Goal: Transaction & Acquisition: Purchase product/service

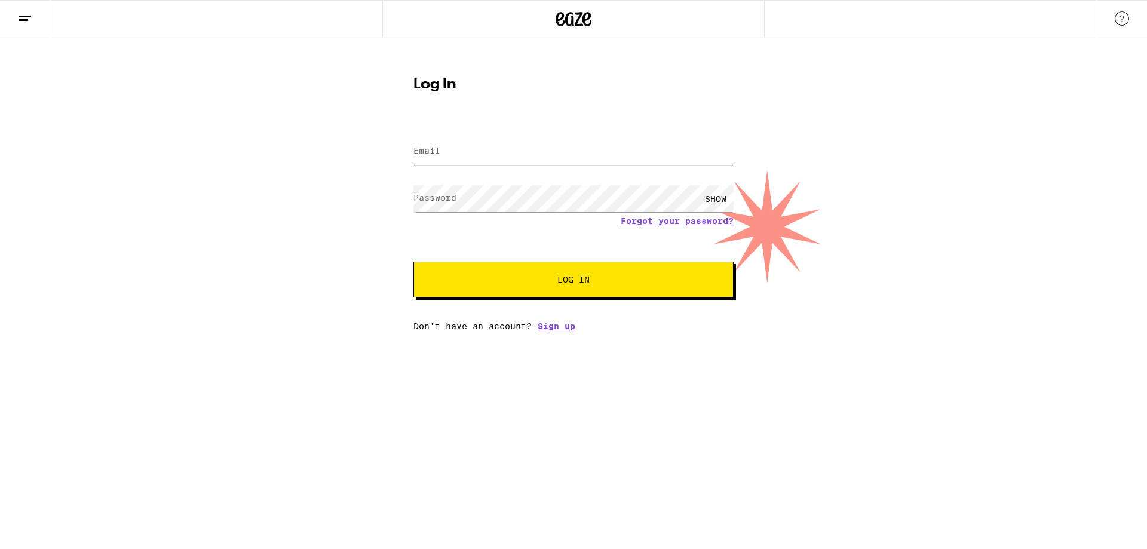
type input "[EMAIL_ADDRESS][DOMAIN_NAME]"
drag, startPoint x: 608, startPoint y: 287, endPoint x: 314, endPoint y: 361, distance: 303.1
click at [608, 288] on button "Log In" at bounding box center [573, 280] width 320 height 36
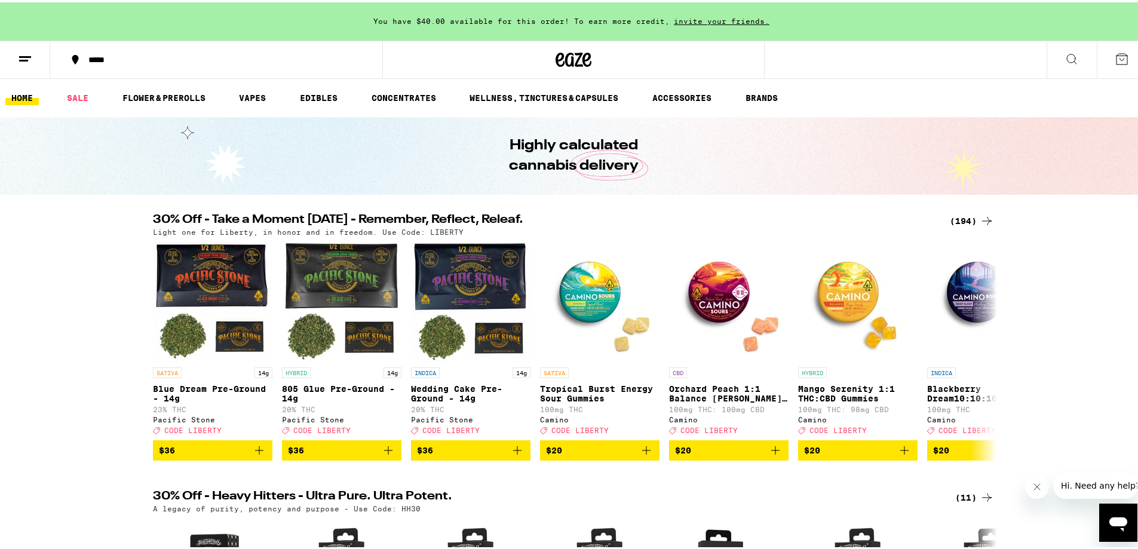
click at [1115, 55] on icon at bounding box center [1122, 57] width 14 height 14
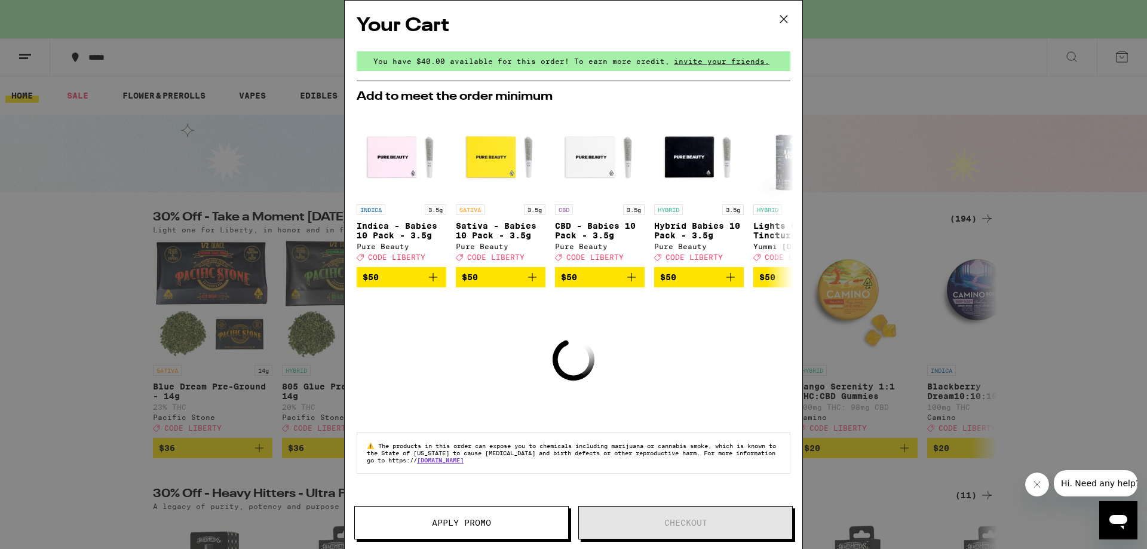
click at [775, 22] on icon at bounding box center [784, 19] width 18 height 18
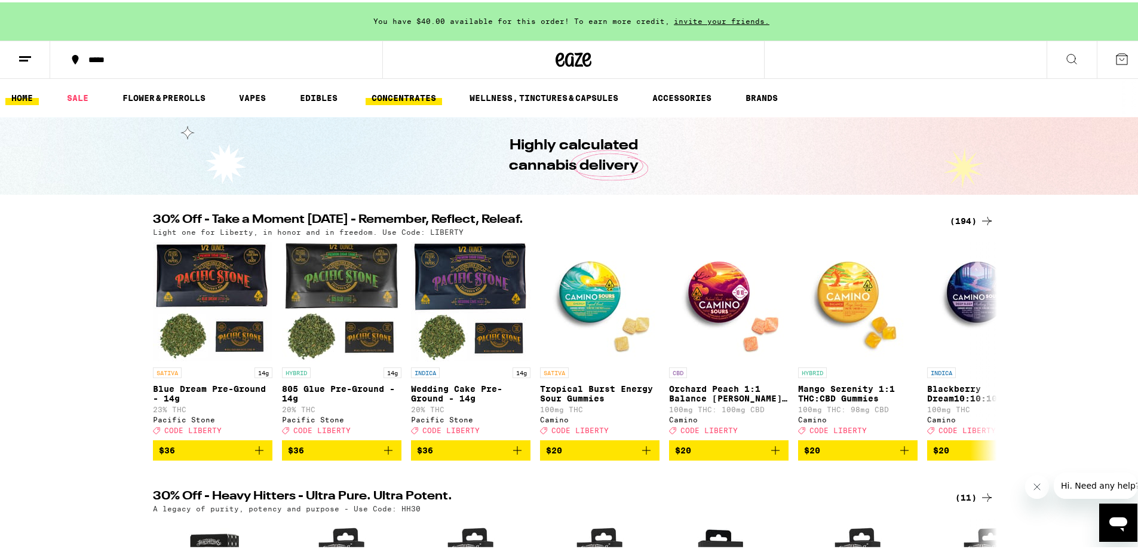
click at [409, 100] on link "CONCENTRATES" at bounding box center [404, 95] width 76 height 14
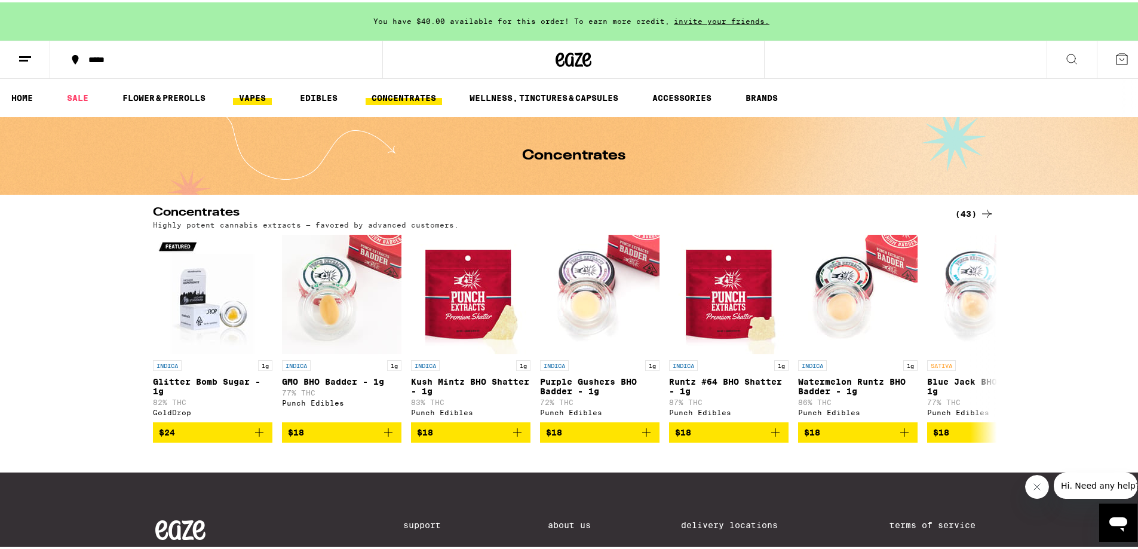
click at [246, 91] on link "VAPES" at bounding box center [252, 95] width 39 height 14
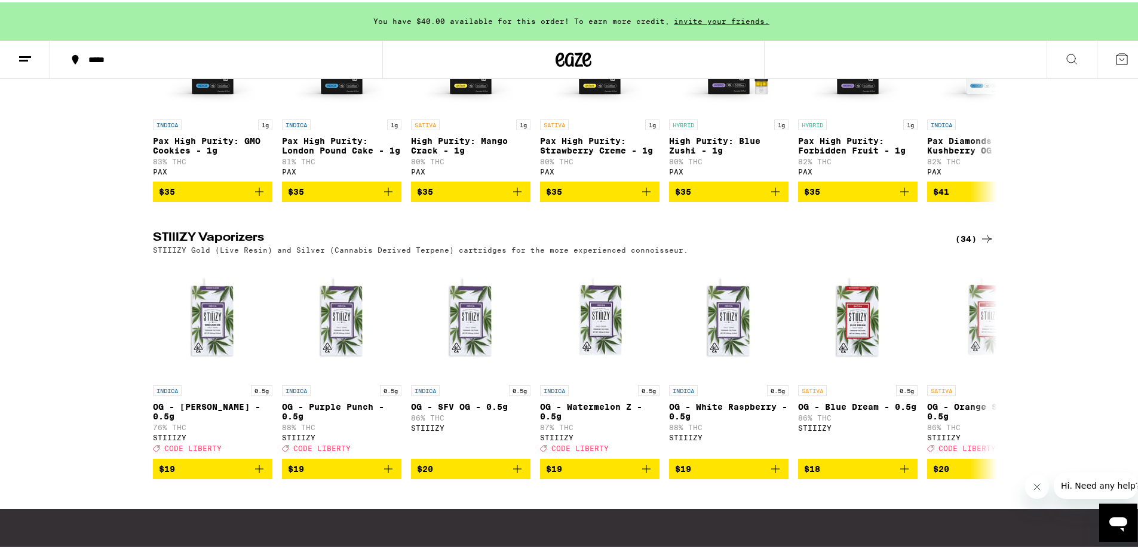
scroll to position [836, 0]
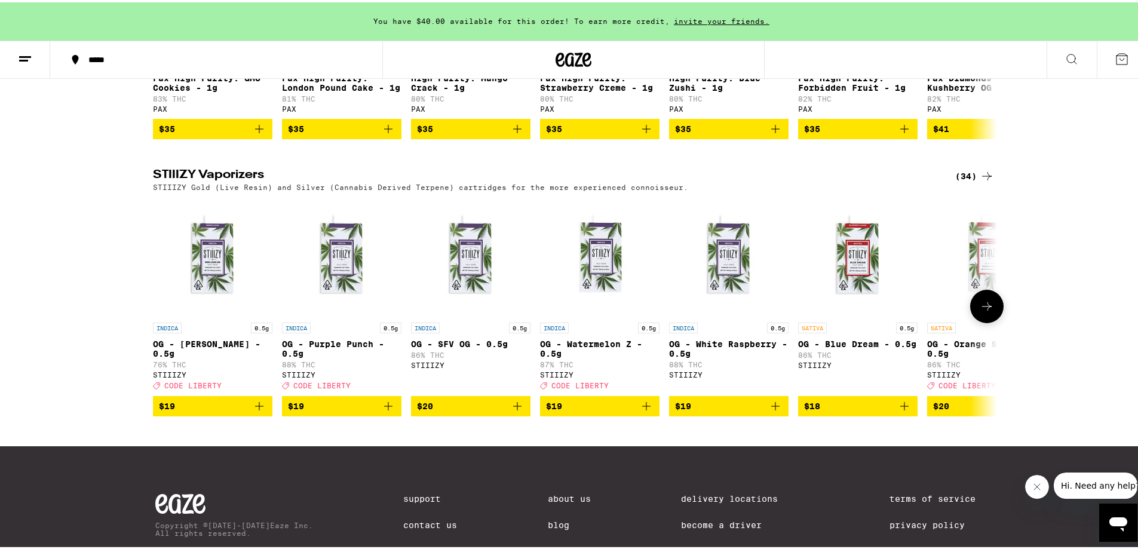
click at [982, 308] on icon at bounding box center [987, 304] width 10 height 8
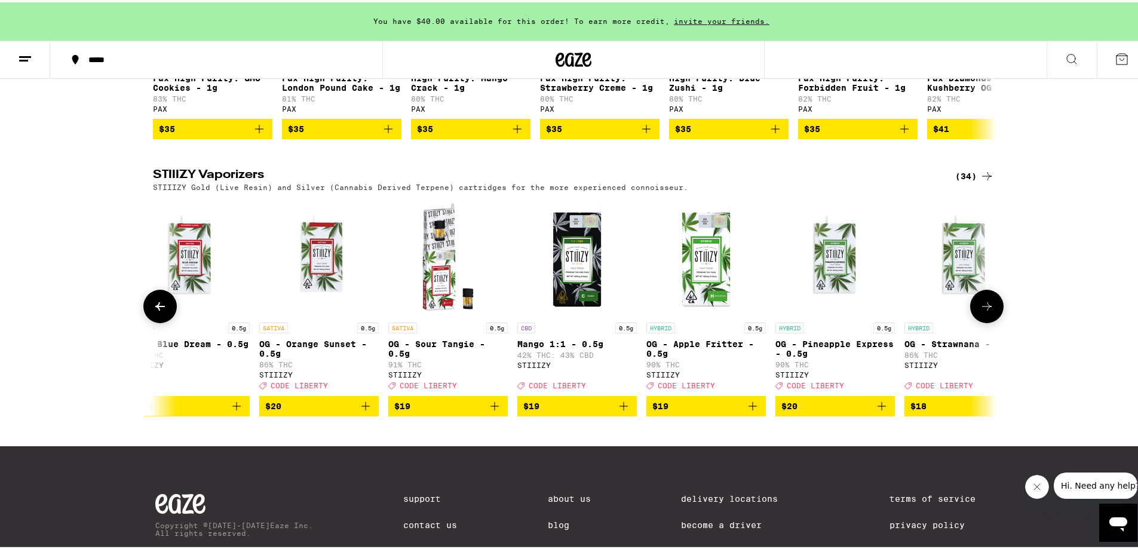
scroll to position [0, 711]
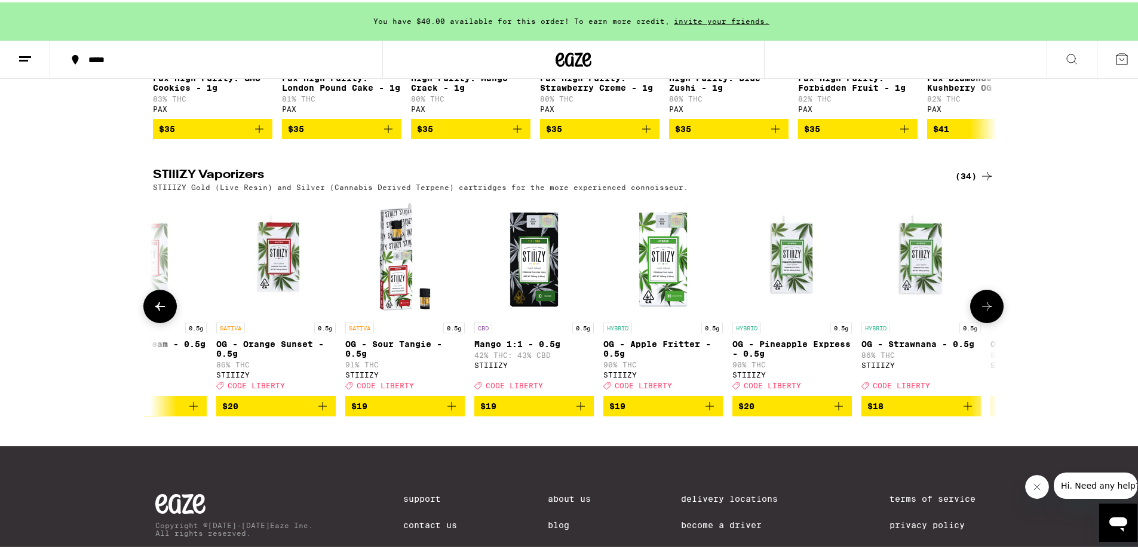
click at [982, 308] on icon at bounding box center [987, 304] width 10 height 8
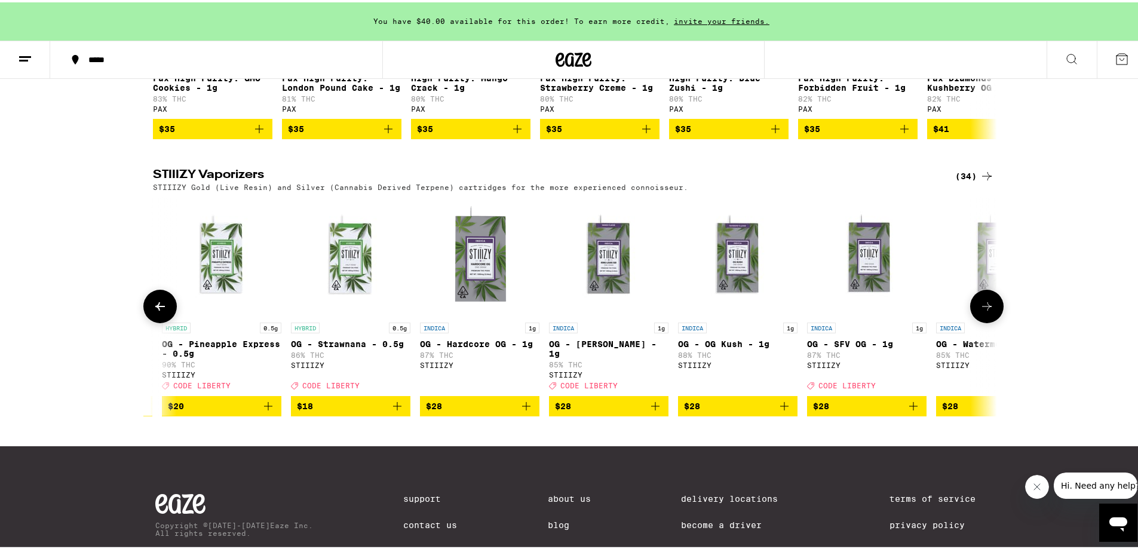
click at [982, 308] on icon at bounding box center [987, 304] width 10 height 8
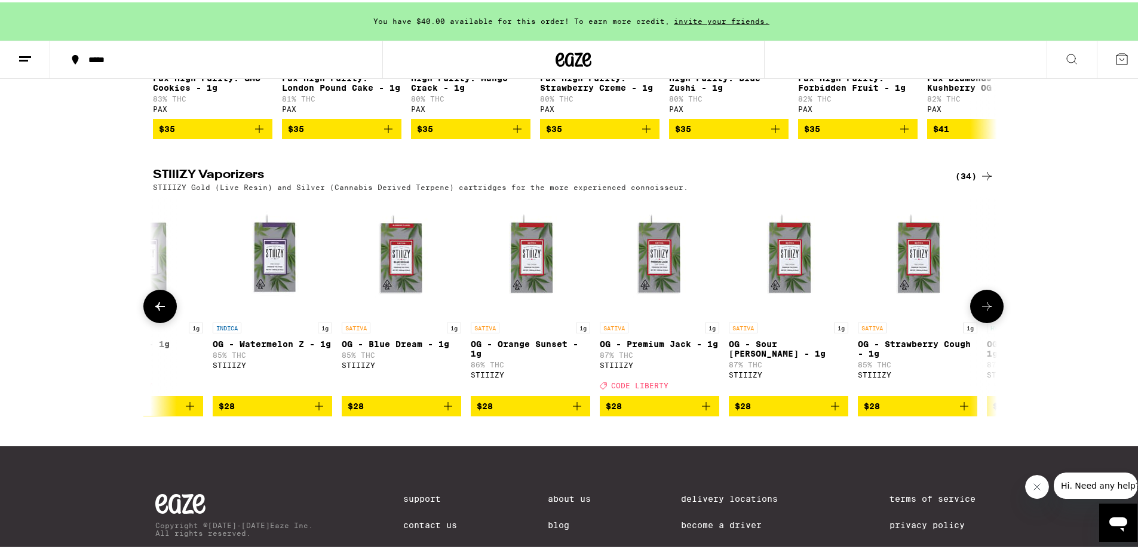
scroll to position [0, 2046]
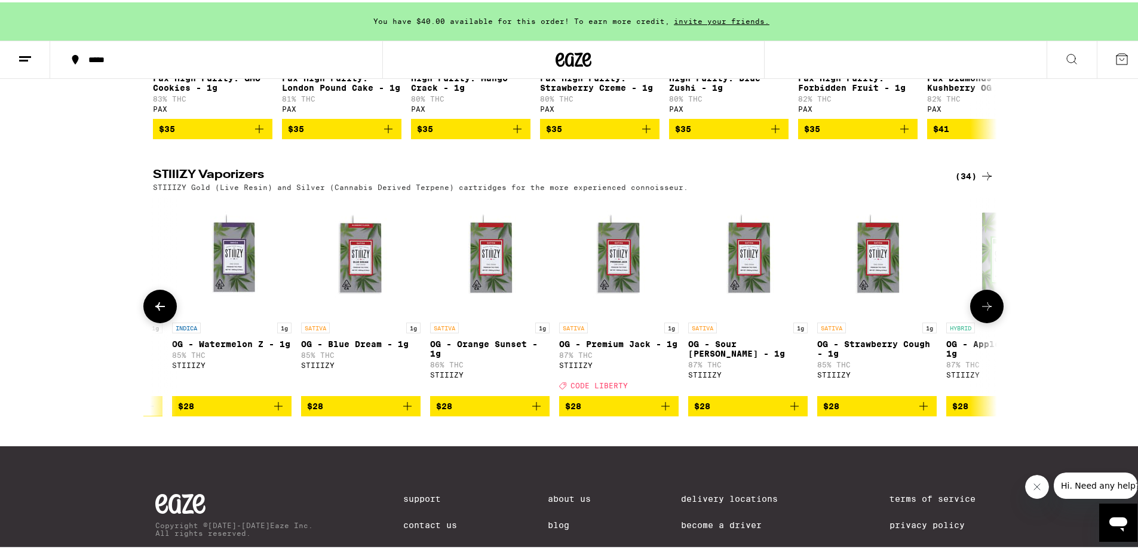
click at [275, 411] on icon "Add to bag" at bounding box center [278, 404] width 14 height 14
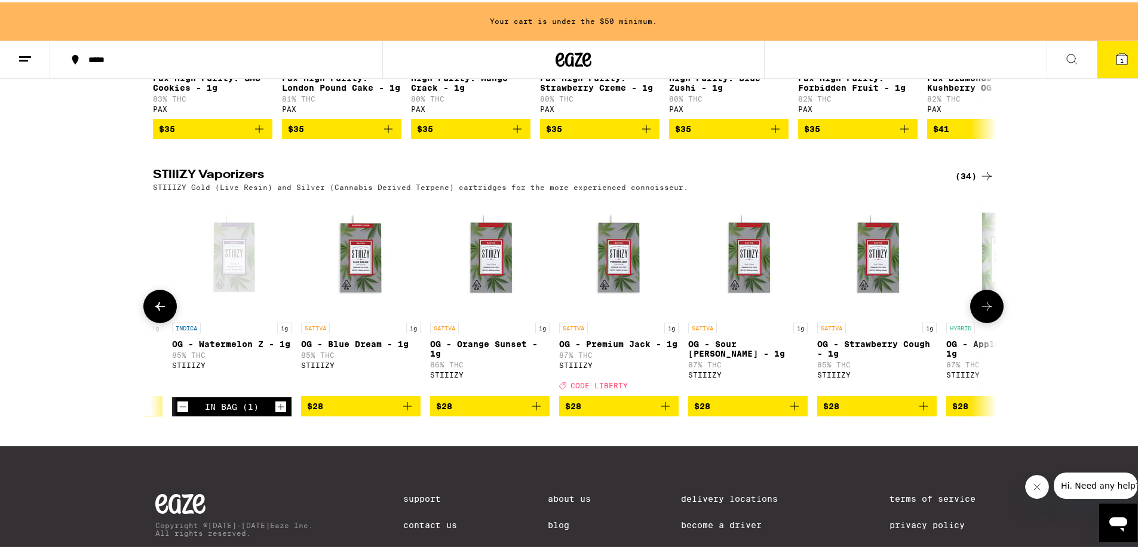
click at [923, 411] on icon "Add to bag" at bounding box center [923, 404] width 14 height 14
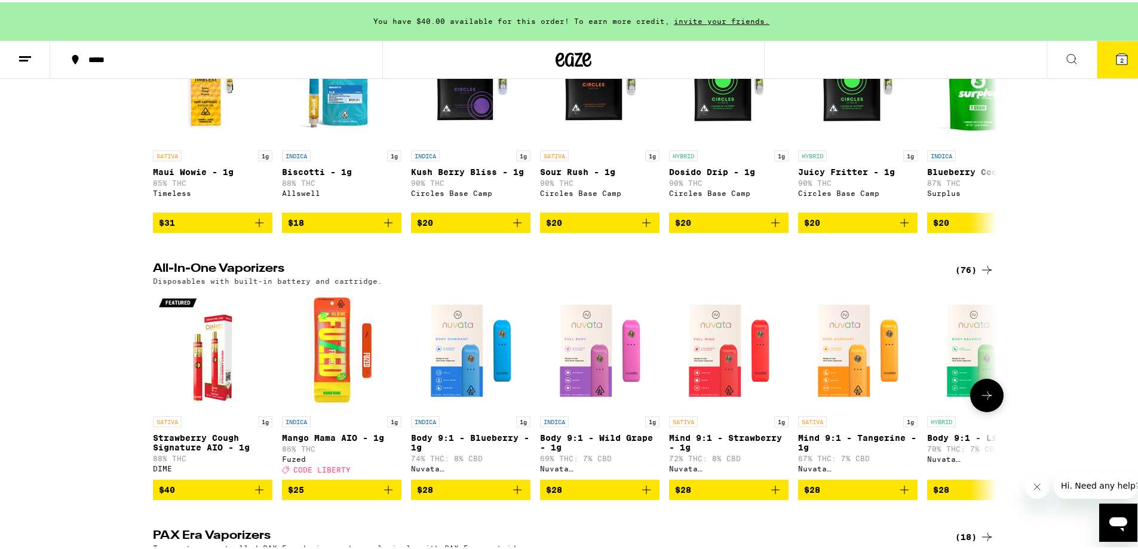
scroll to position [0, 0]
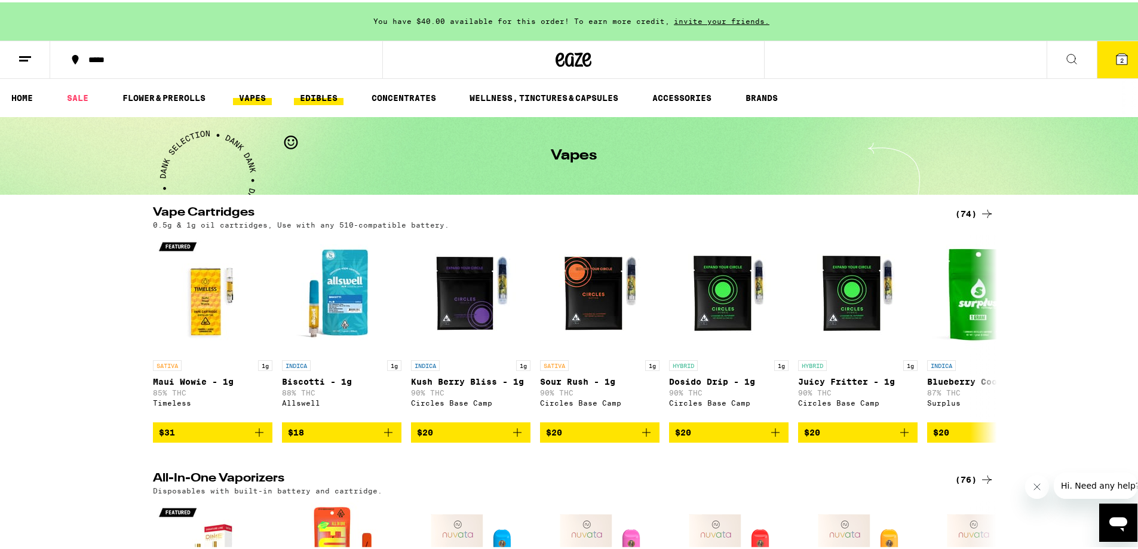
click at [296, 99] on link "EDIBLES" at bounding box center [319, 95] width 50 height 14
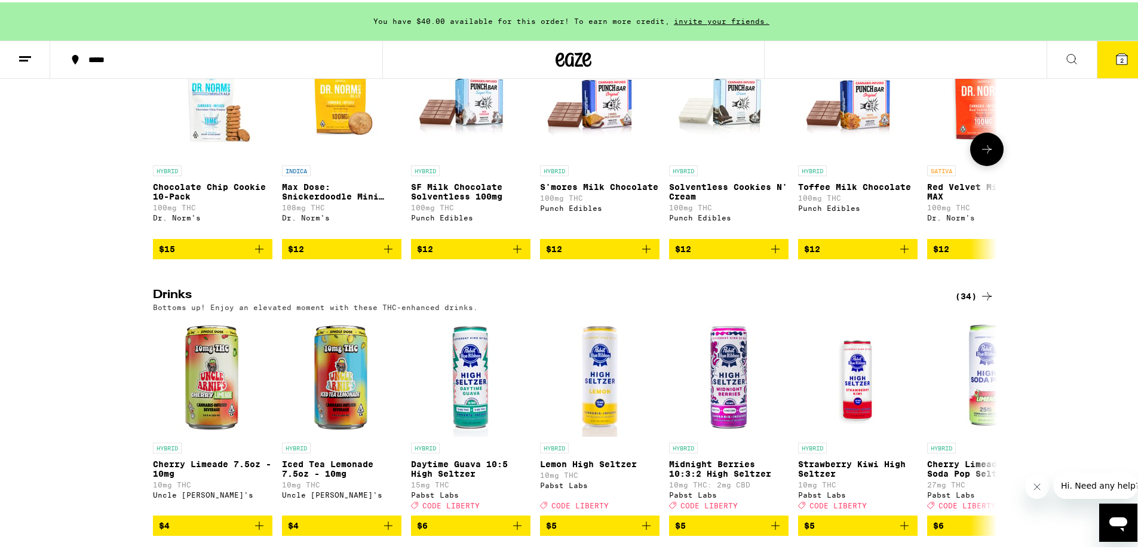
scroll to position [657, 0]
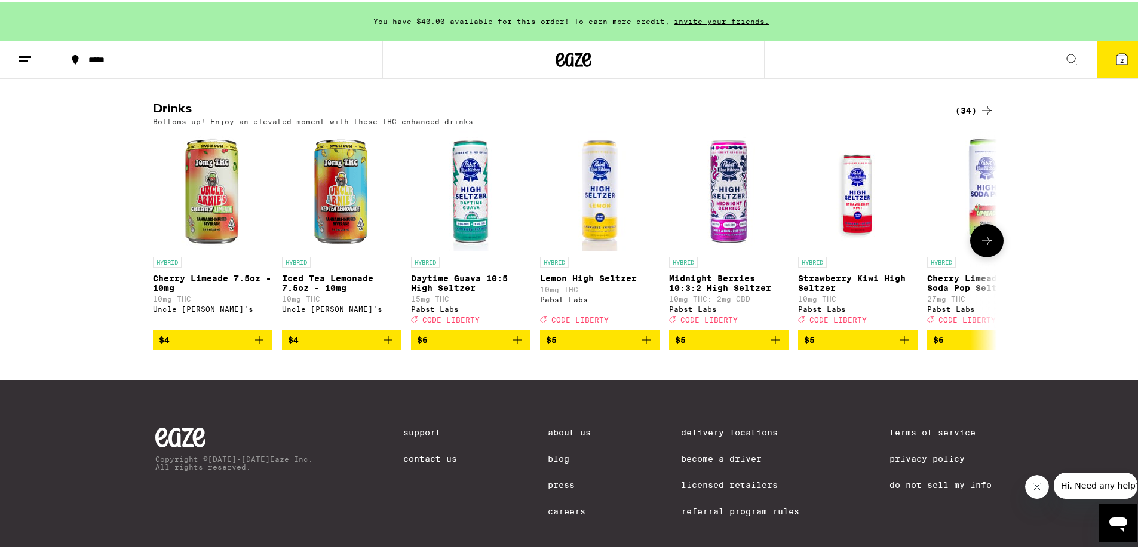
click at [982, 246] on icon at bounding box center [987, 238] width 14 height 14
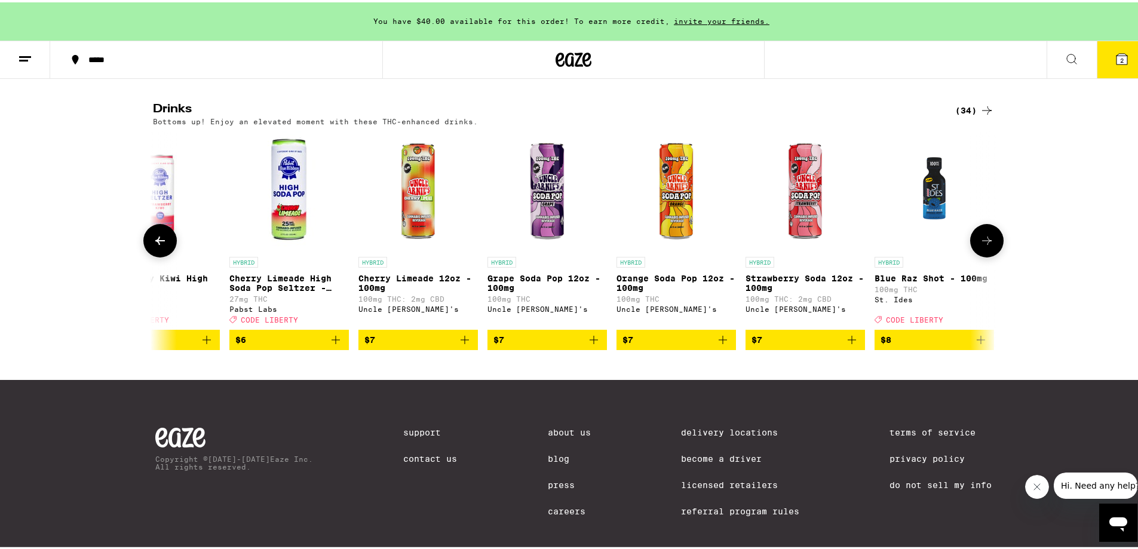
scroll to position [0, 711]
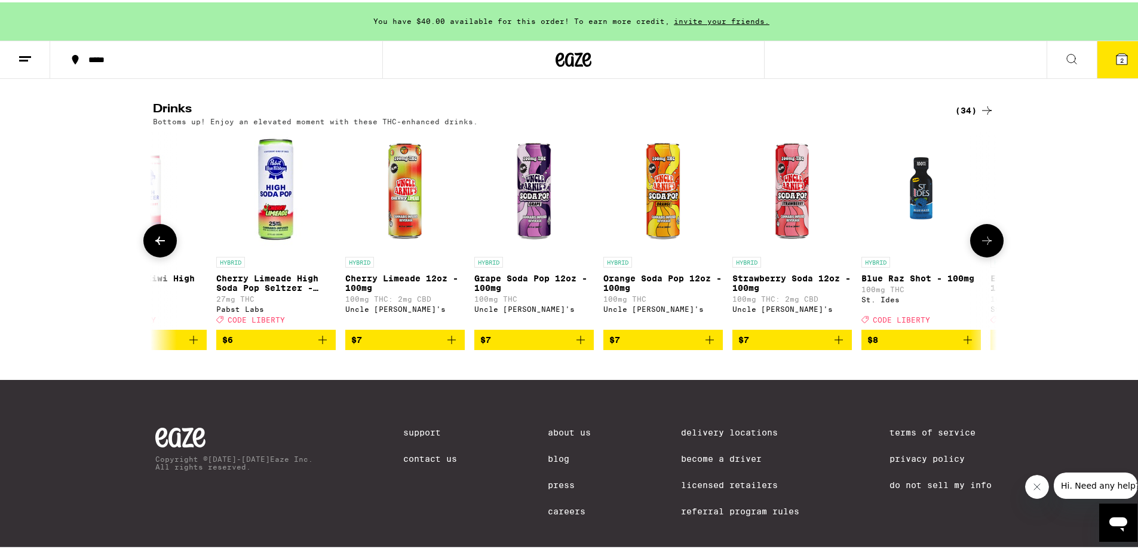
click at [980, 246] on icon at bounding box center [987, 238] width 14 height 14
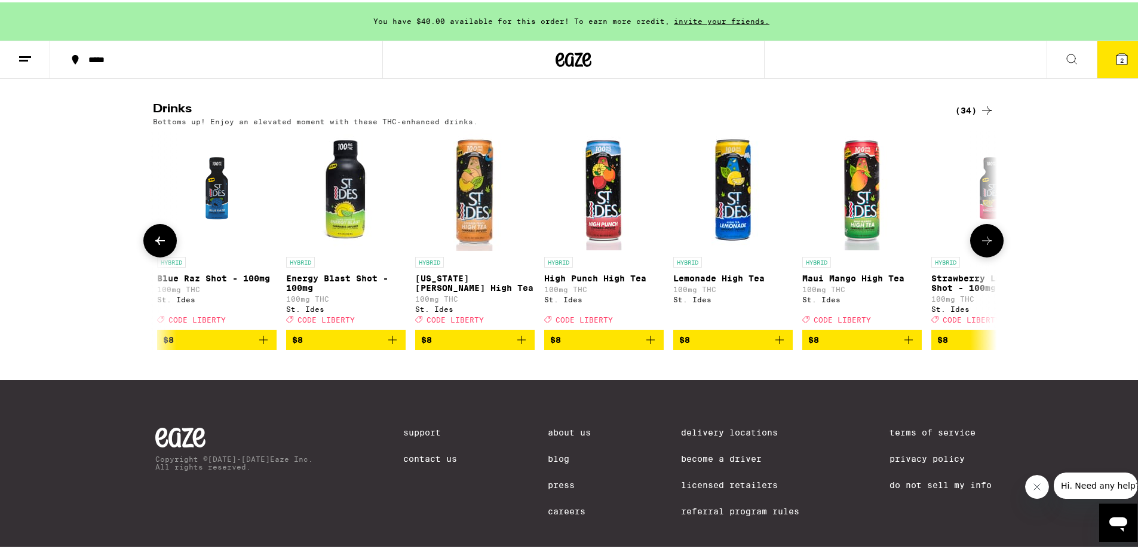
scroll to position [0, 1422]
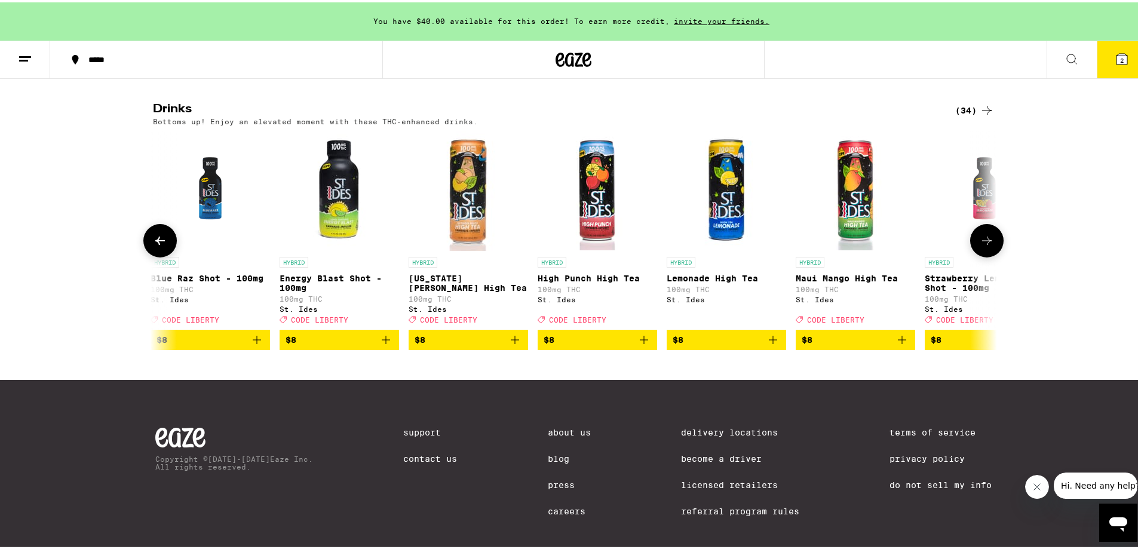
click at [980, 246] on icon at bounding box center [987, 238] width 14 height 14
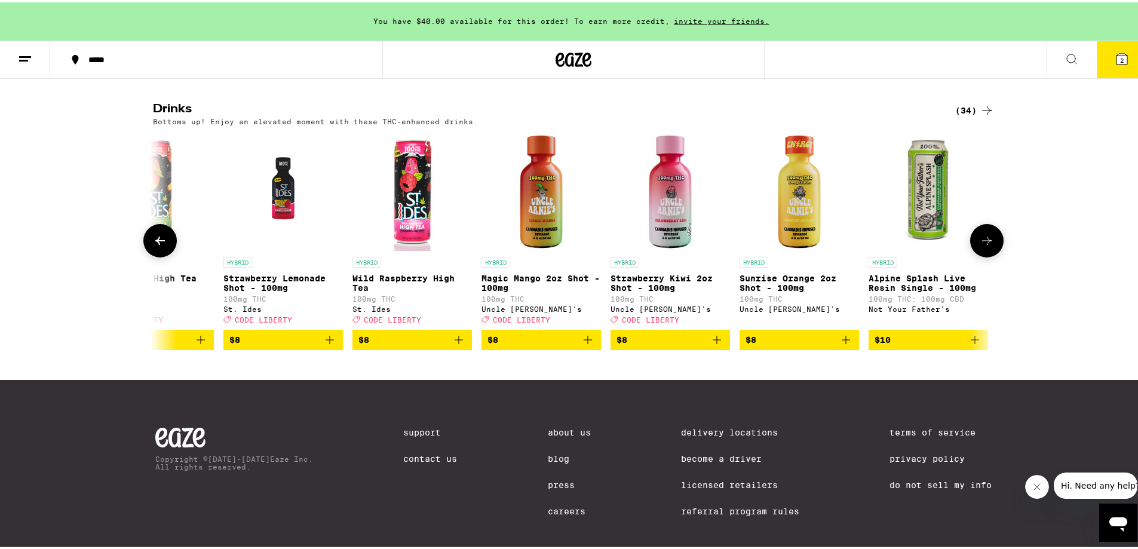
scroll to position [0, 2133]
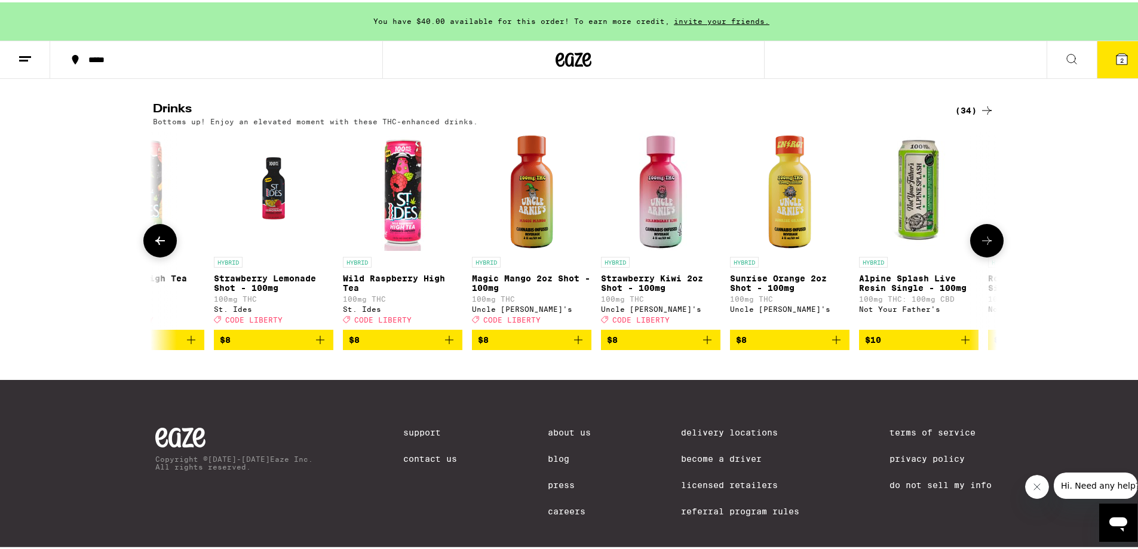
click at [980, 246] on icon at bounding box center [987, 238] width 14 height 14
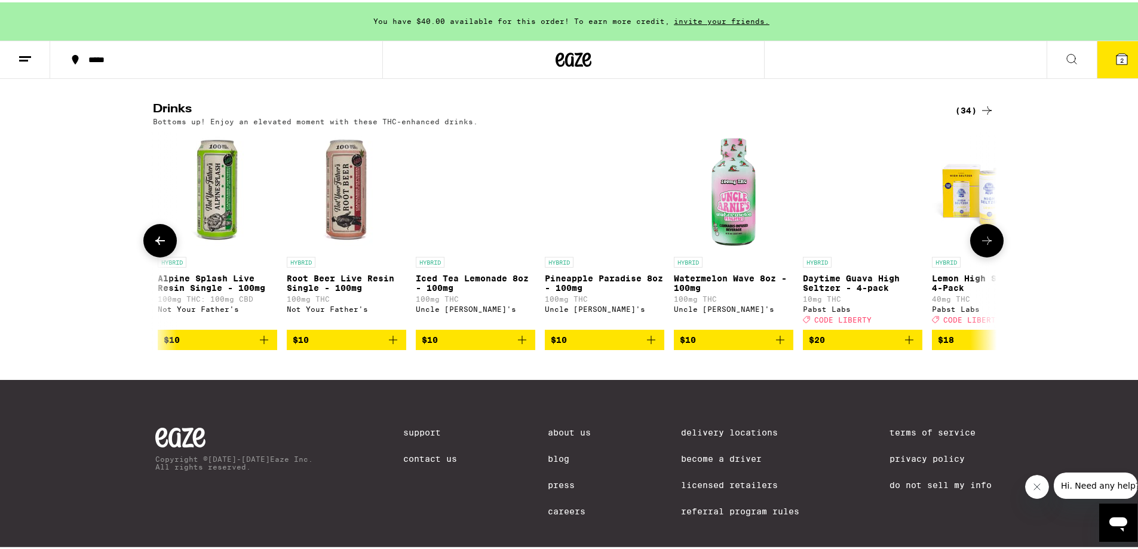
scroll to position [0, 2844]
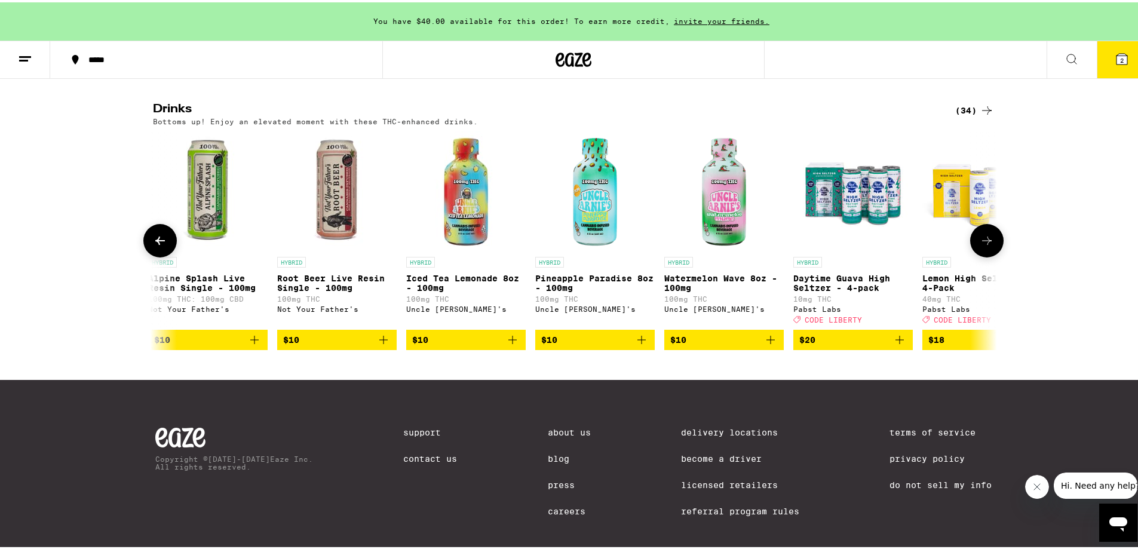
click at [988, 246] on icon at bounding box center [987, 238] width 14 height 14
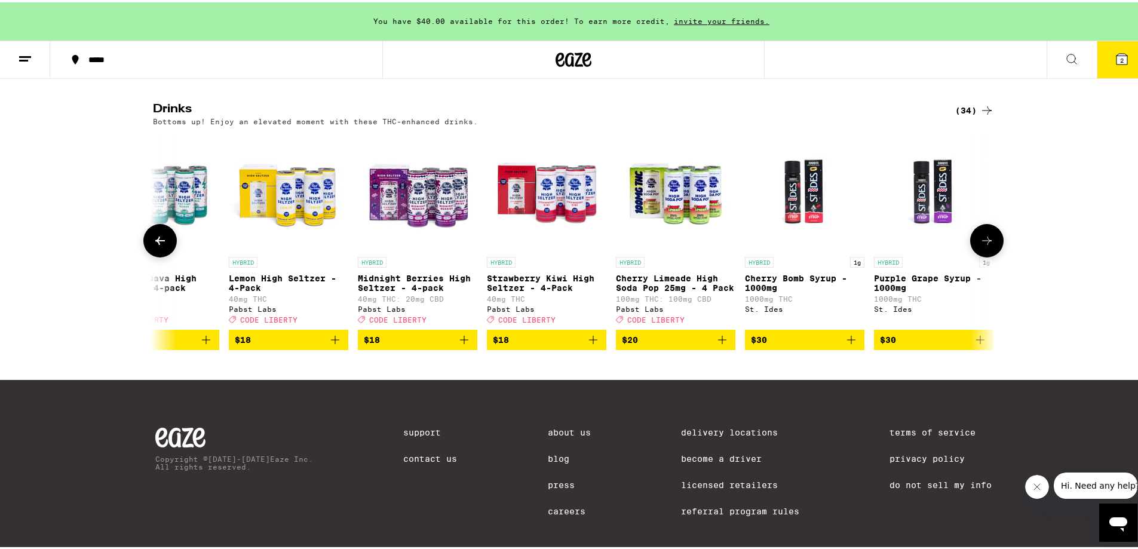
scroll to position [0, 3546]
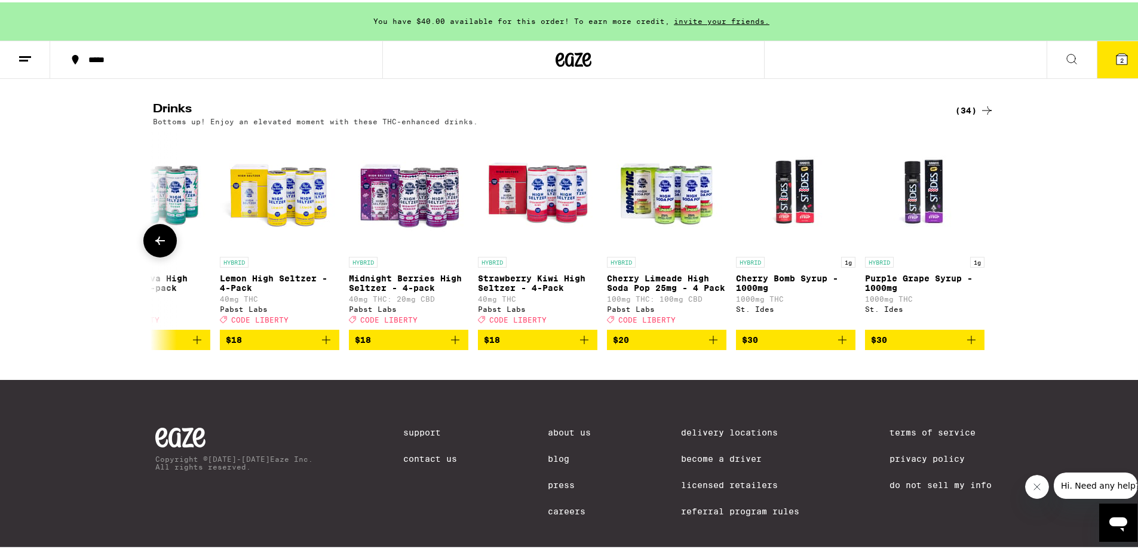
click at [987, 255] on div at bounding box center [986, 238] width 33 height 33
click at [158, 255] on button at bounding box center [159, 238] width 33 height 33
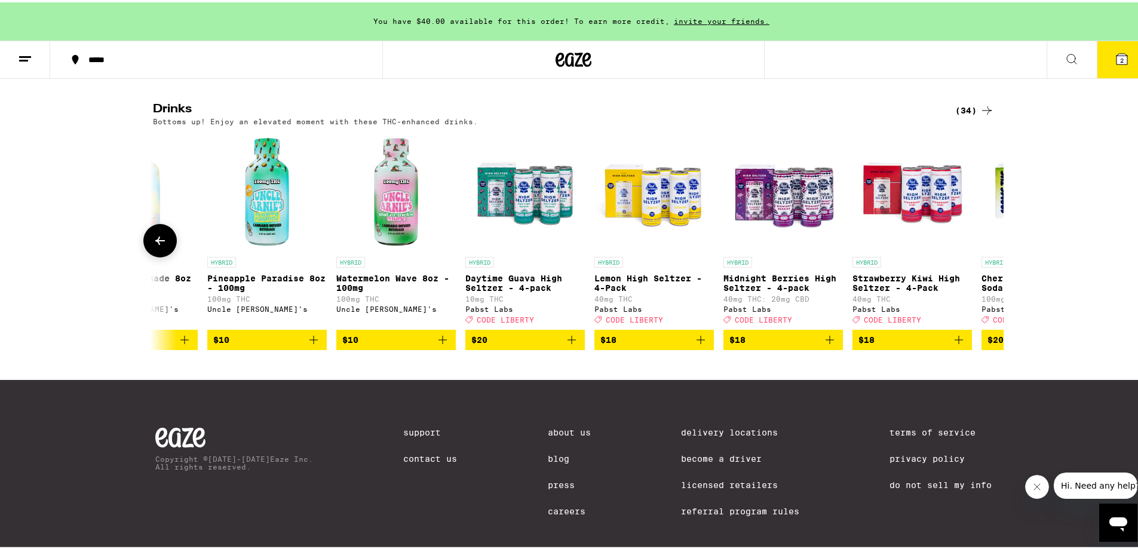
click at [158, 255] on button at bounding box center [159, 238] width 33 height 33
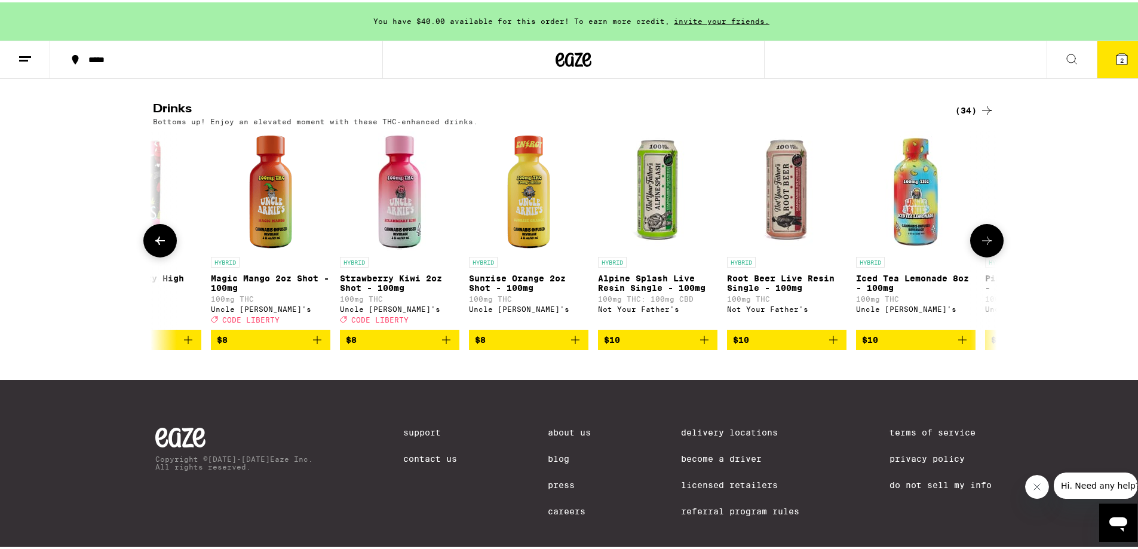
click at [158, 255] on button at bounding box center [159, 238] width 33 height 33
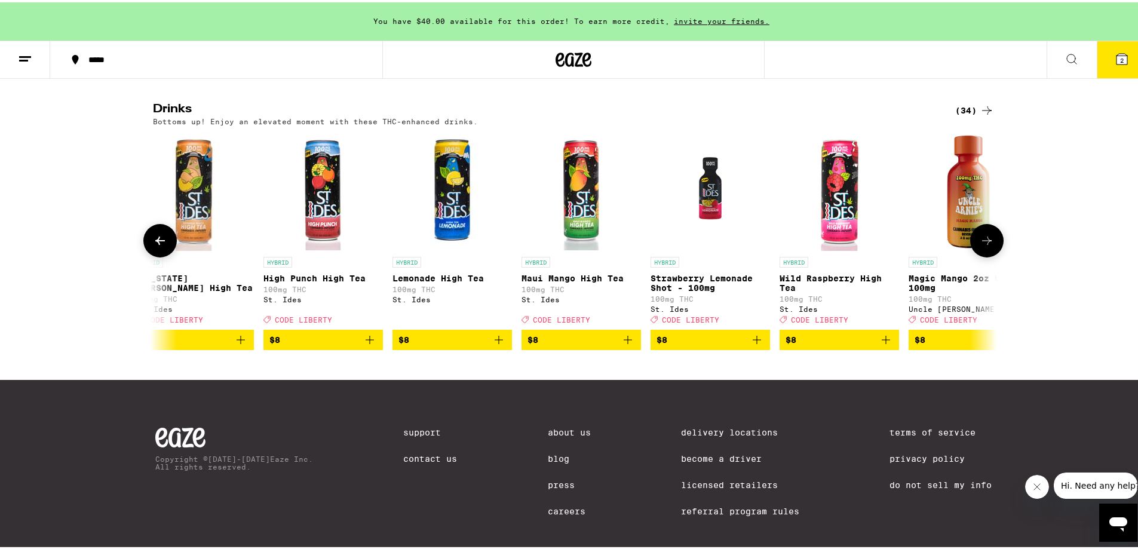
scroll to position [0, 1683]
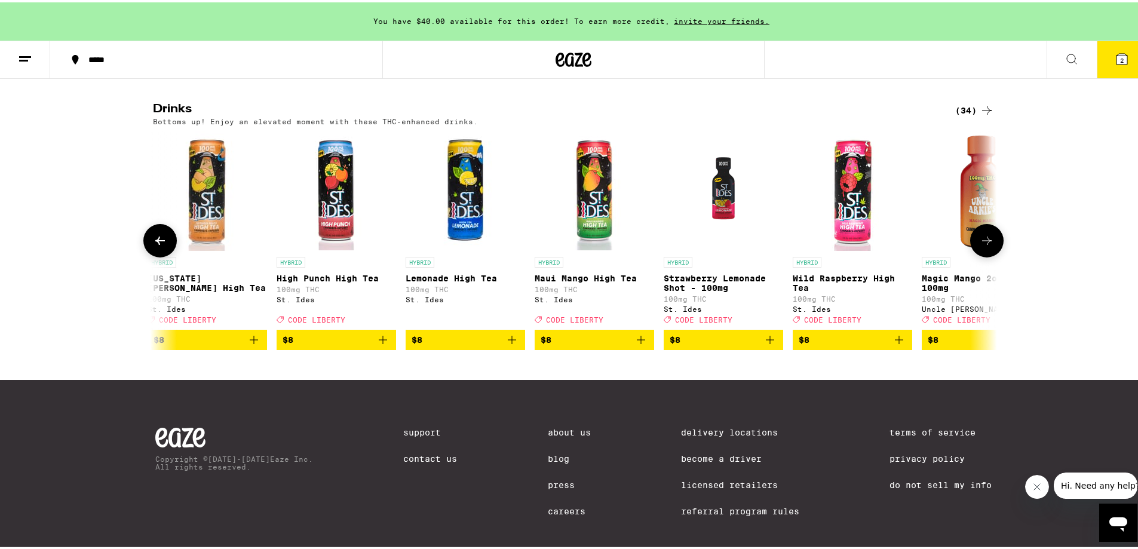
click at [158, 255] on button at bounding box center [159, 238] width 33 height 33
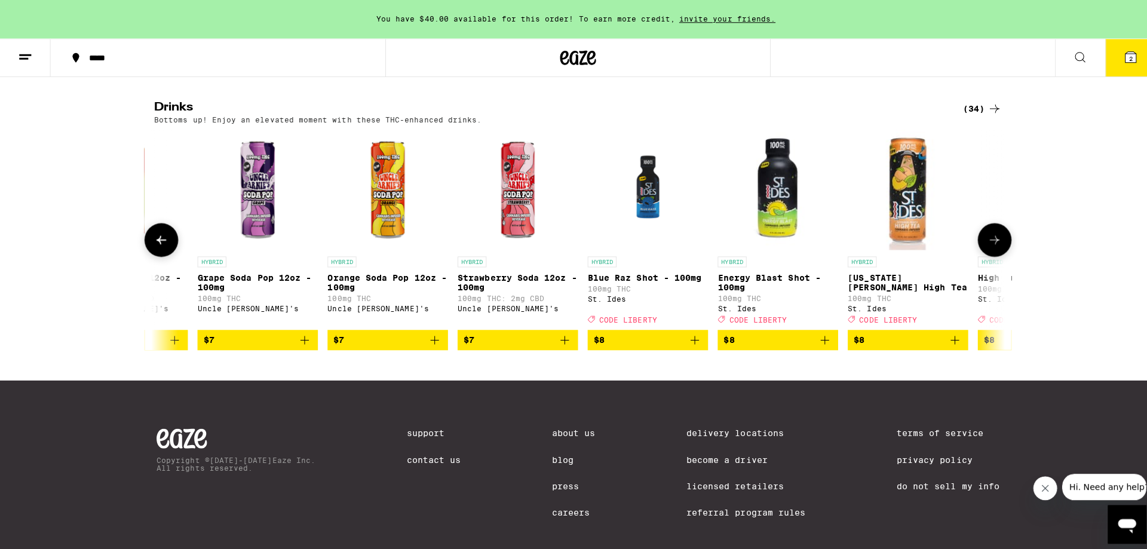
scroll to position [0, 972]
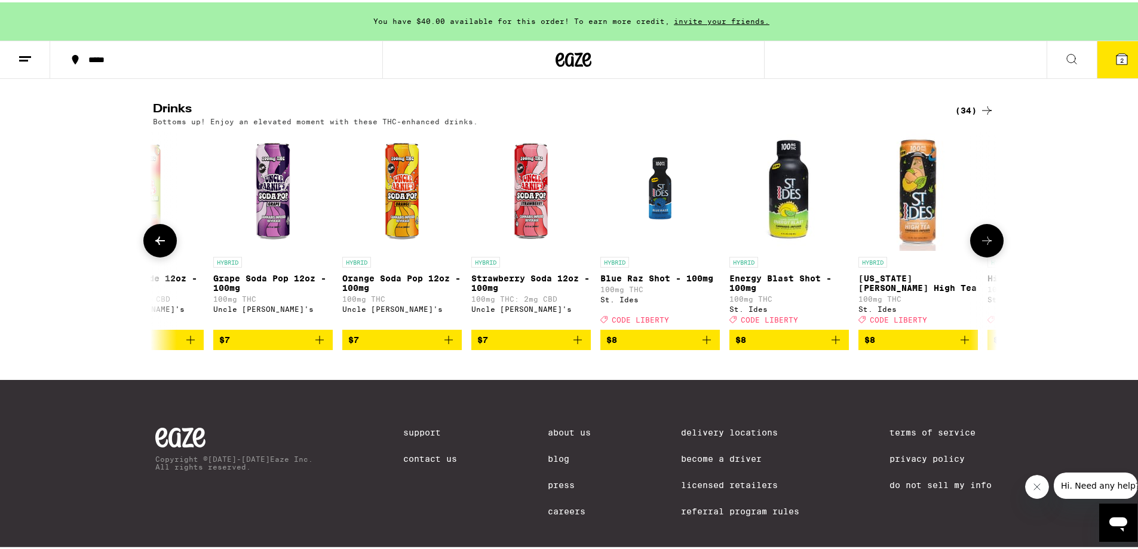
click at [703, 342] on icon "Add to bag" at bounding box center [707, 337] width 8 height 8
click at [706, 342] on icon "Increment" at bounding box center [709, 338] width 7 height 7
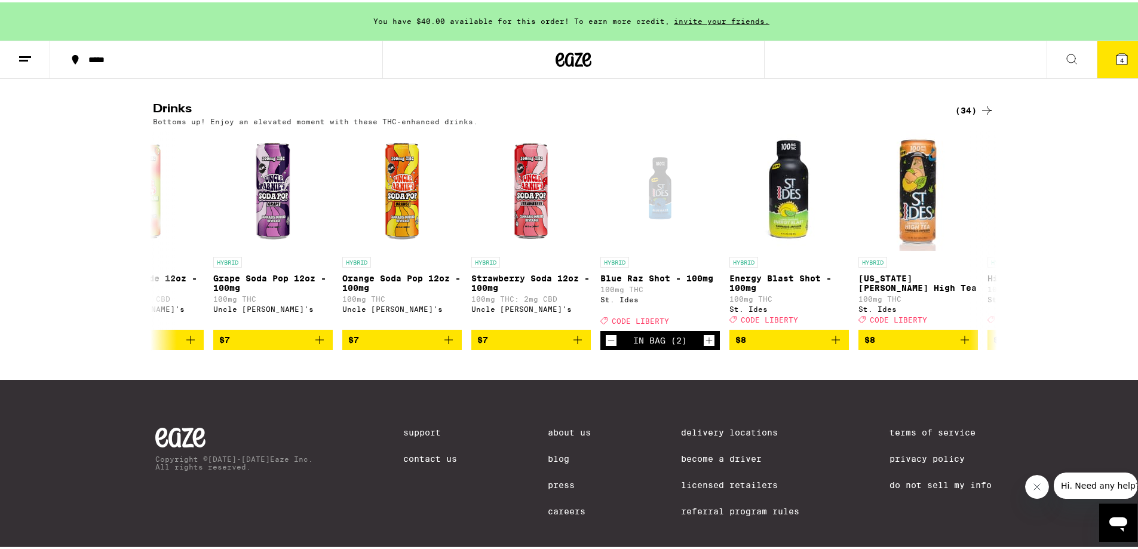
click at [1115, 63] on icon at bounding box center [1122, 57] width 14 height 14
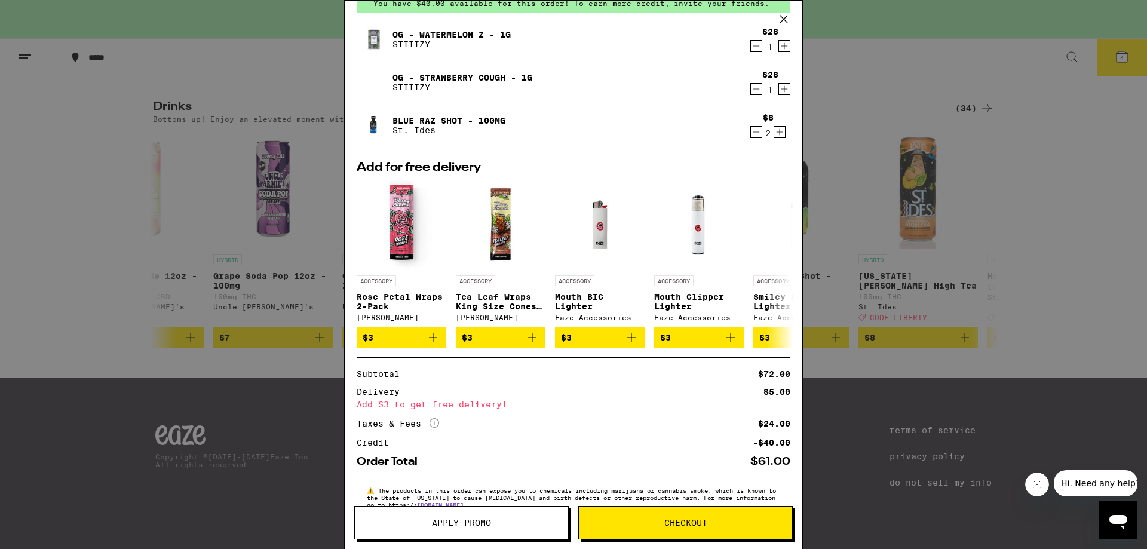
scroll to position [92, 0]
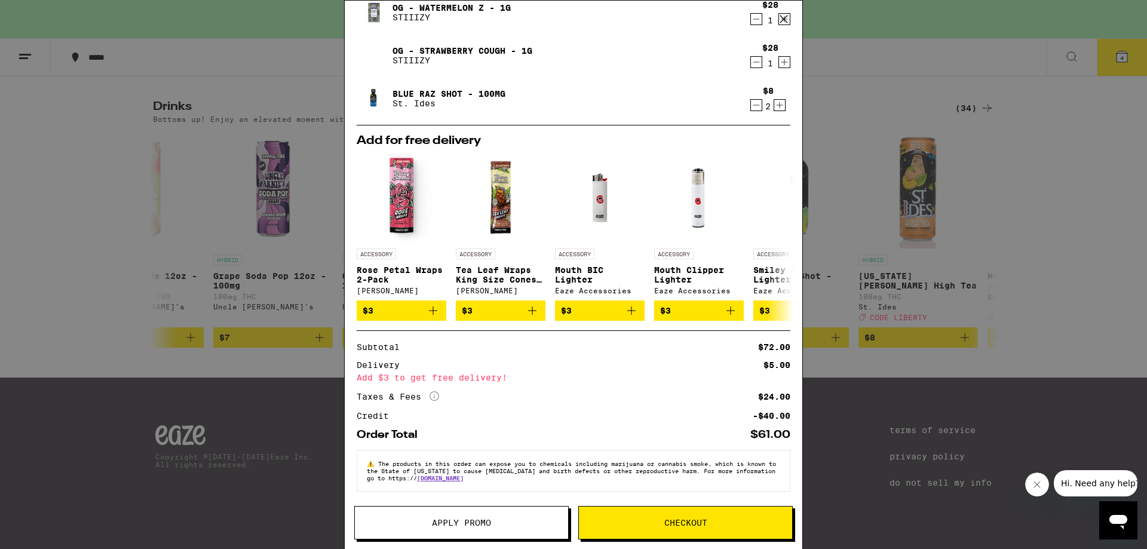
click at [707, 532] on button "Checkout" at bounding box center [685, 522] width 214 height 33
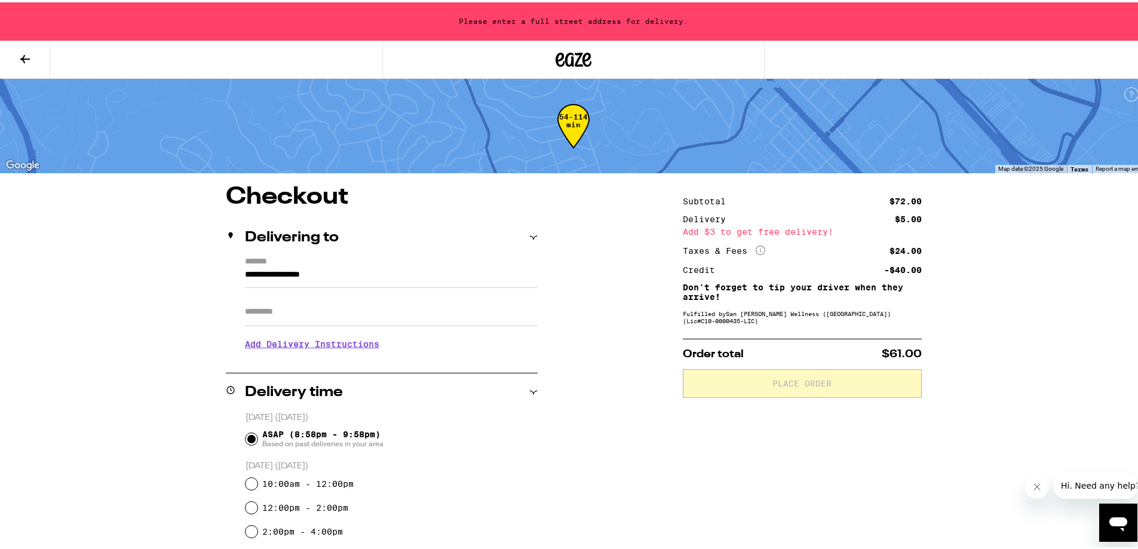
click at [363, 274] on input "**********" at bounding box center [391, 275] width 293 height 20
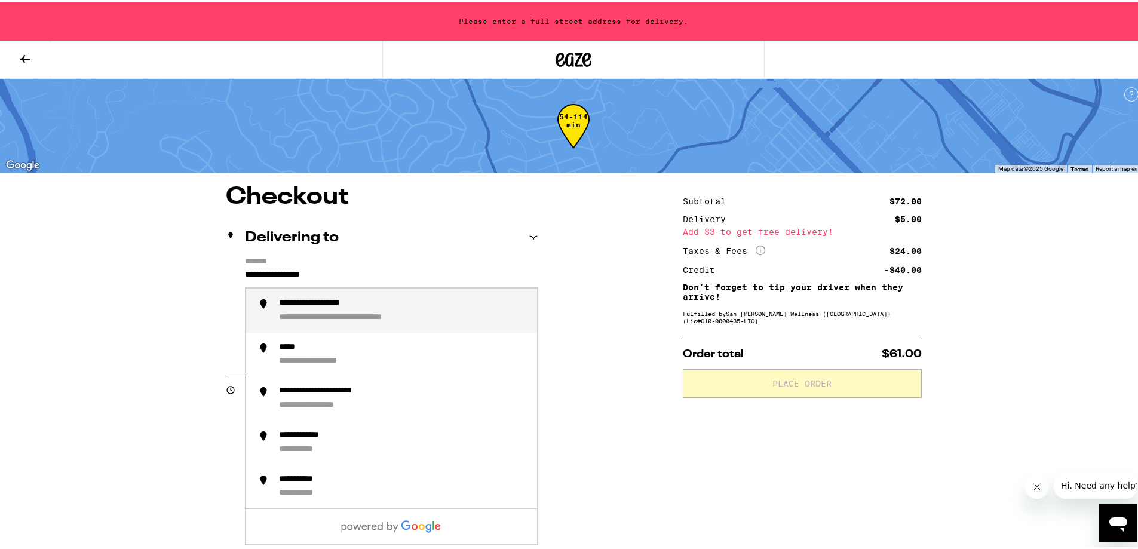
drag, startPoint x: 359, startPoint y: 274, endPoint x: 130, endPoint y: 269, distance: 228.9
click at [143, 274] on div "**********" at bounding box center [573, 541] width 860 height 716
click at [388, 312] on div "**********" at bounding box center [403, 308] width 249 height 25
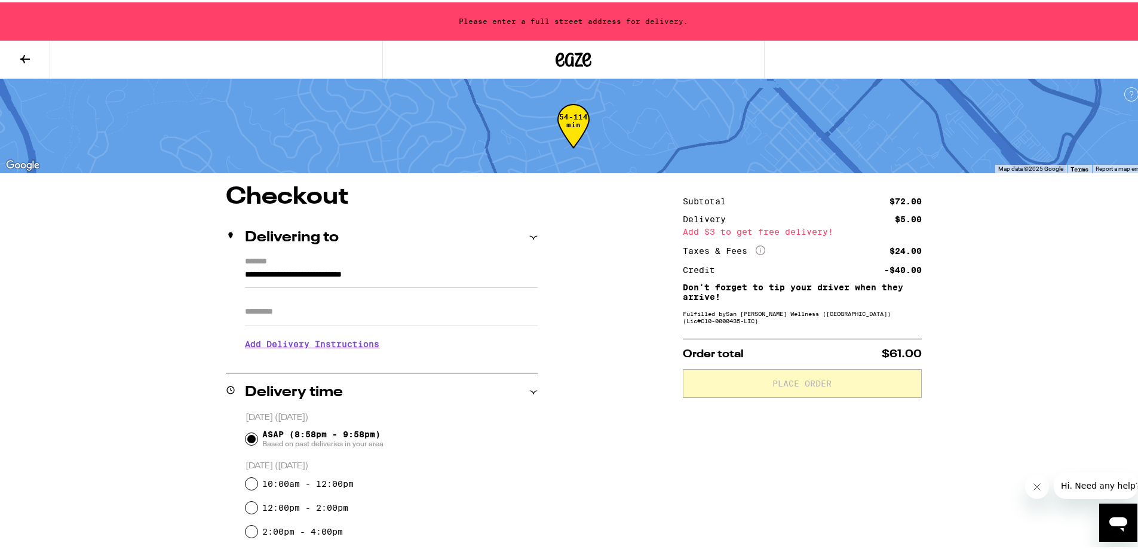
type input "**********"
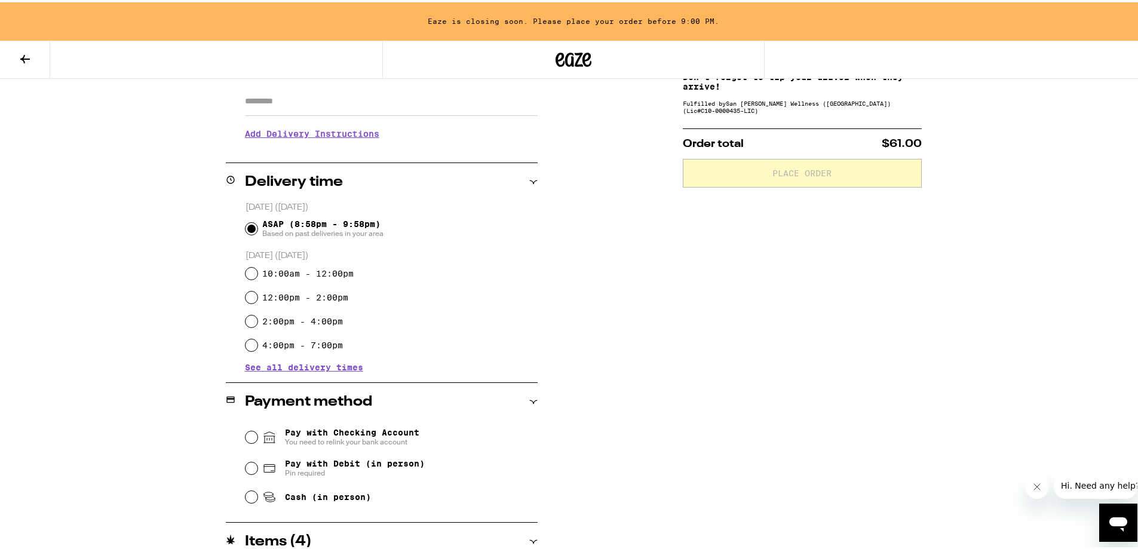
scroll to position [350, 0]
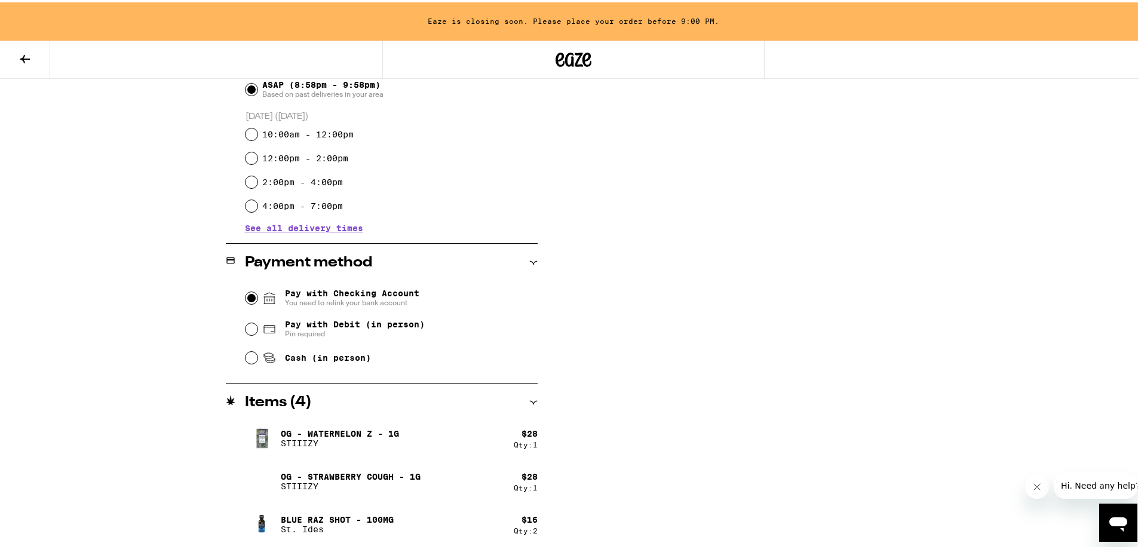
click at [247, 298] on input "Pay with Checking Account You need to relink your bank account" at bounding box center [252, 296] width 12 height 12
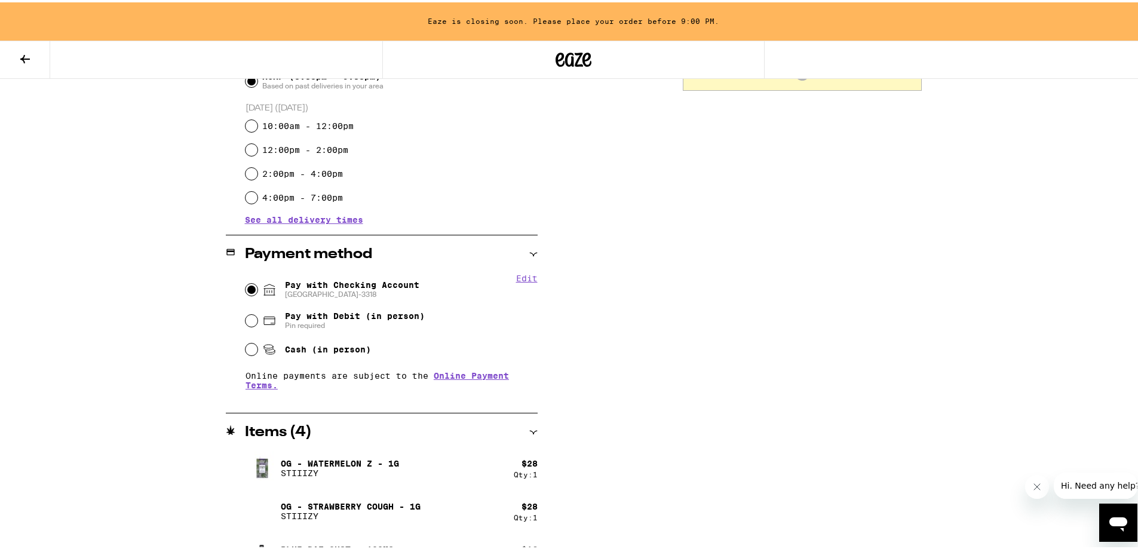
scroll to position [388, 0]
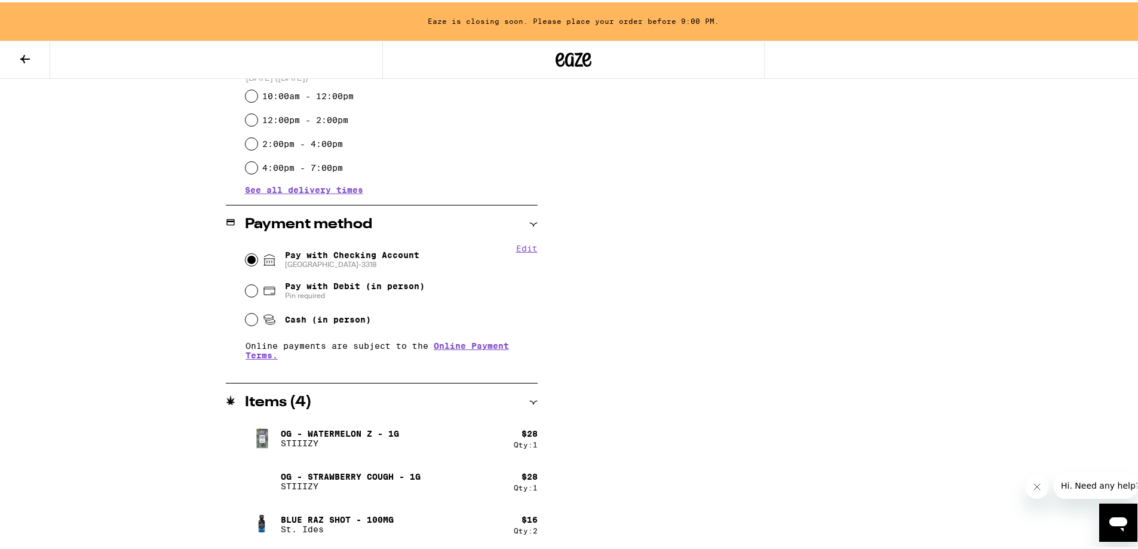
drag, startPoint x: 666, startPoint y: 317, endPoint x: 692, endPoint y: 313, distance: 26.6
click at [666, 317] on div "**********" at bounding box center [573, 172] width 860 height 754
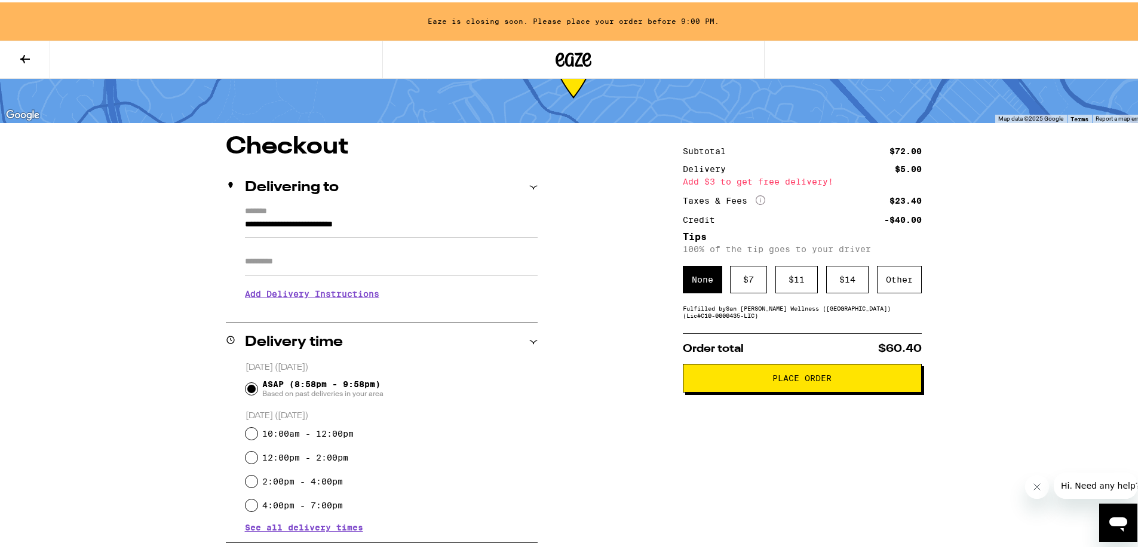
scroll to position [0, 0]
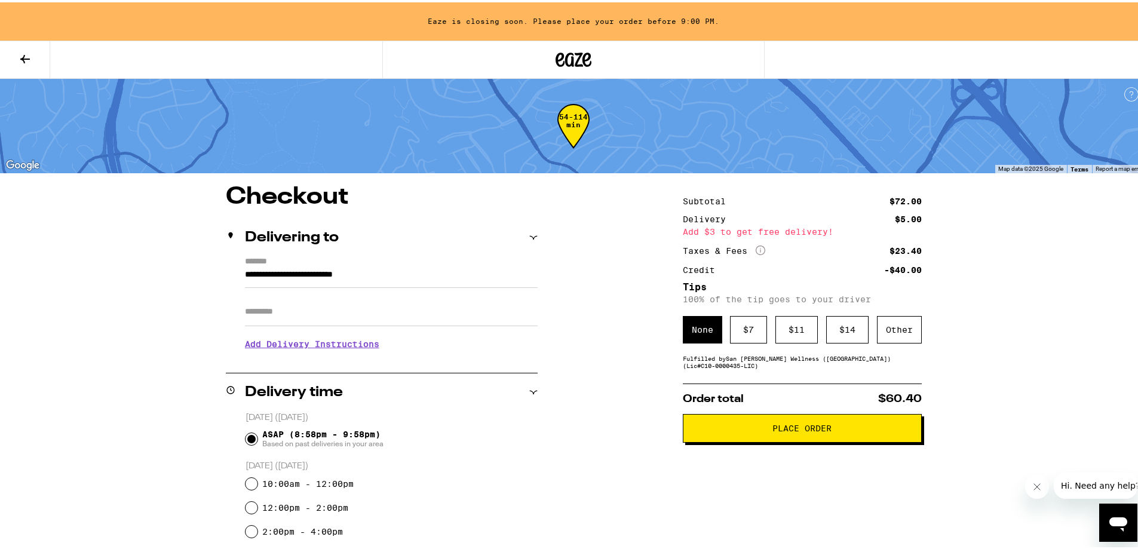
click at [788, 430] on span "Place Order" at bounding box center [801, 426] width 59 height 8
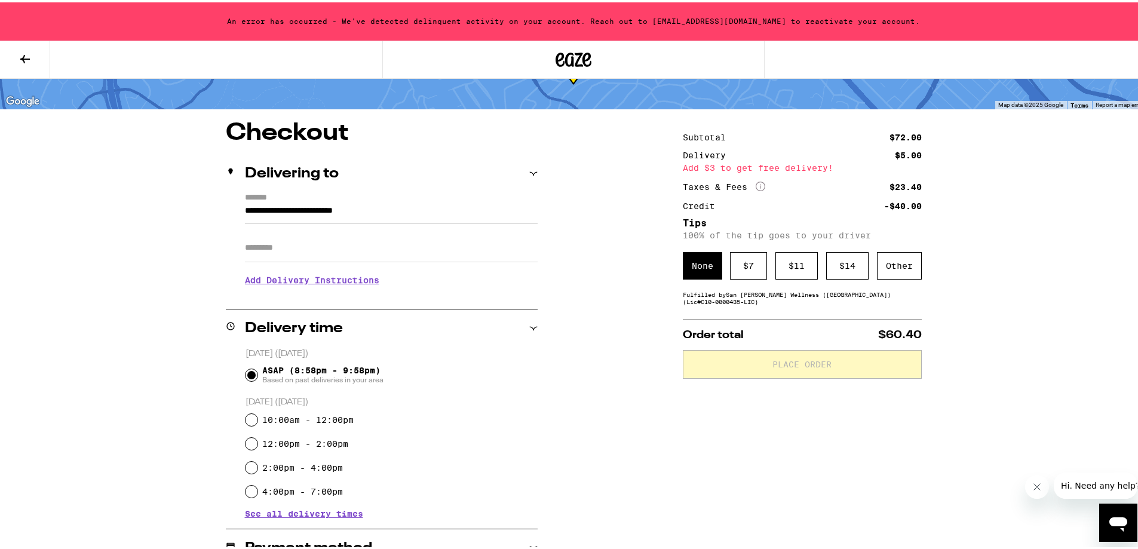
scroll to position [358, 0]
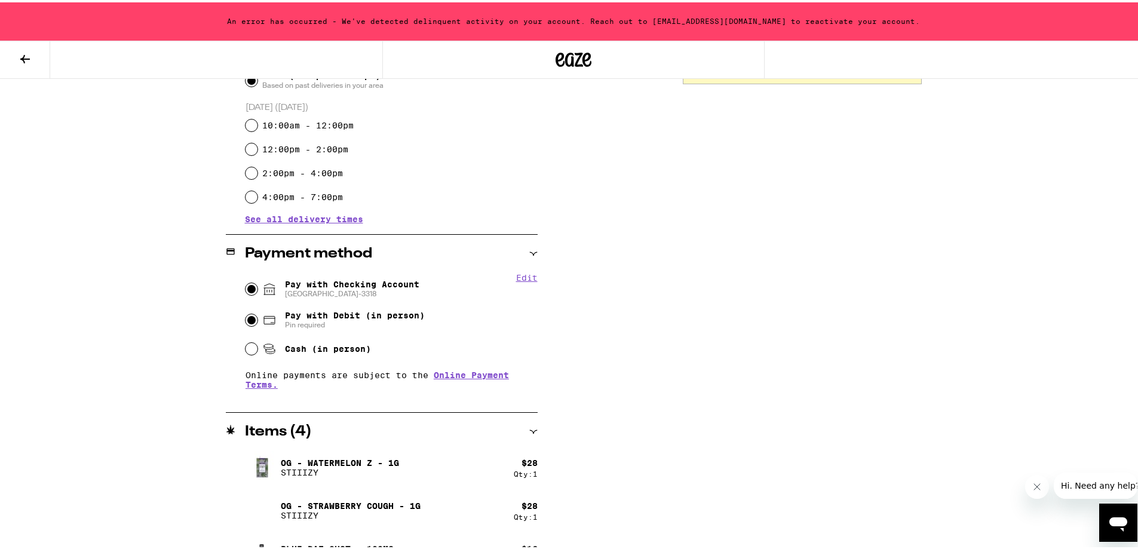
click at [247, 319] on input "Pay with Debit (in person) Pin required" at bounding box center [252, 318] width 12 height 12
radio input "true"
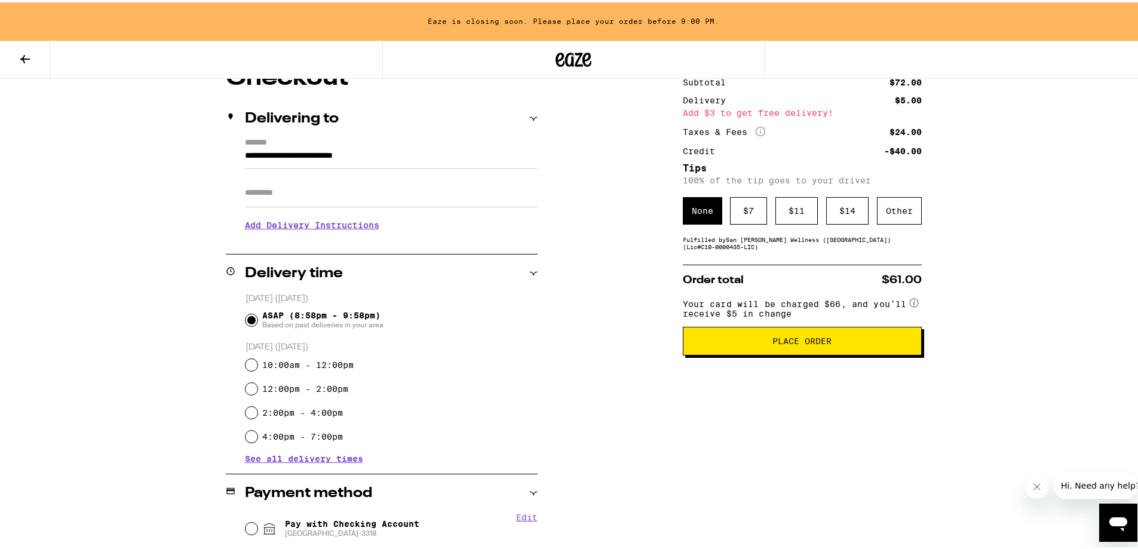
scroll to position [290, 0]
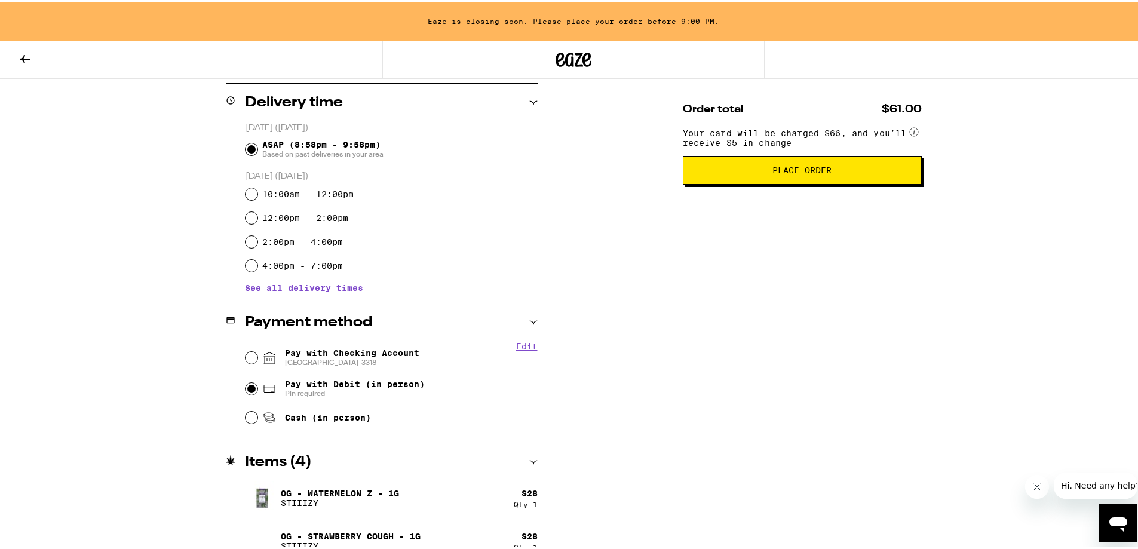
click at [789, 172] on span "Place Order" at bounding box center [801, 168] width 59 height 8
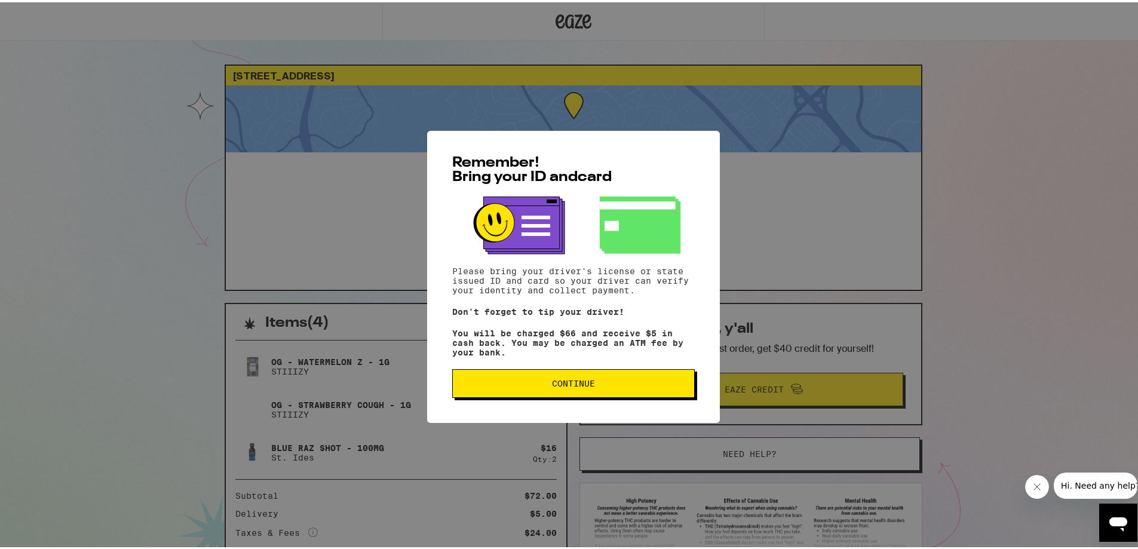
click at [582, 392] on button "Continue" at bounding box center [573, 381] width 243 height 29
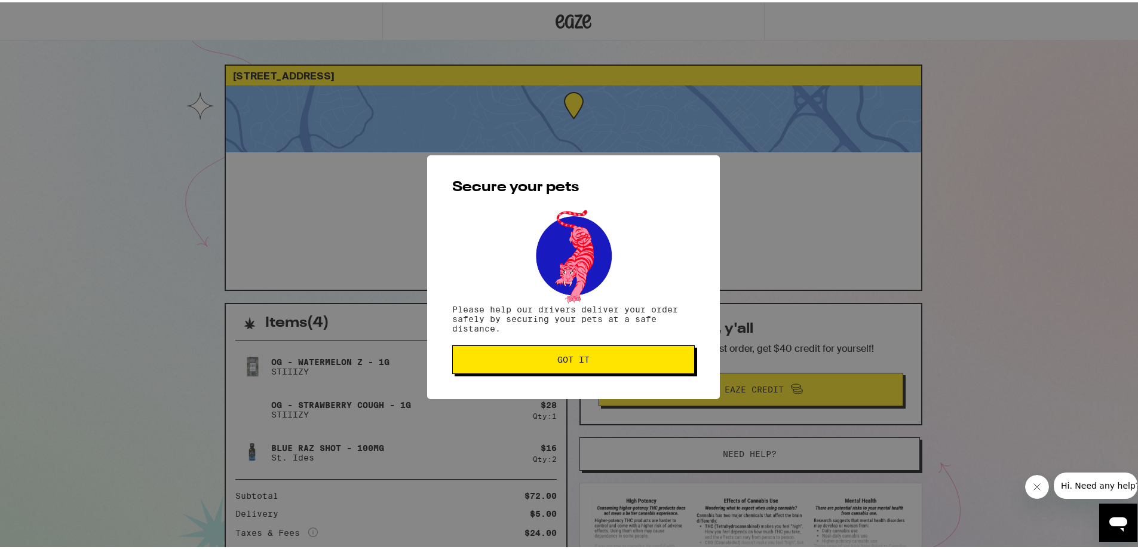
click at [593, 361] on span "Got it" at bounding box center [573, 357] width 222 height 8
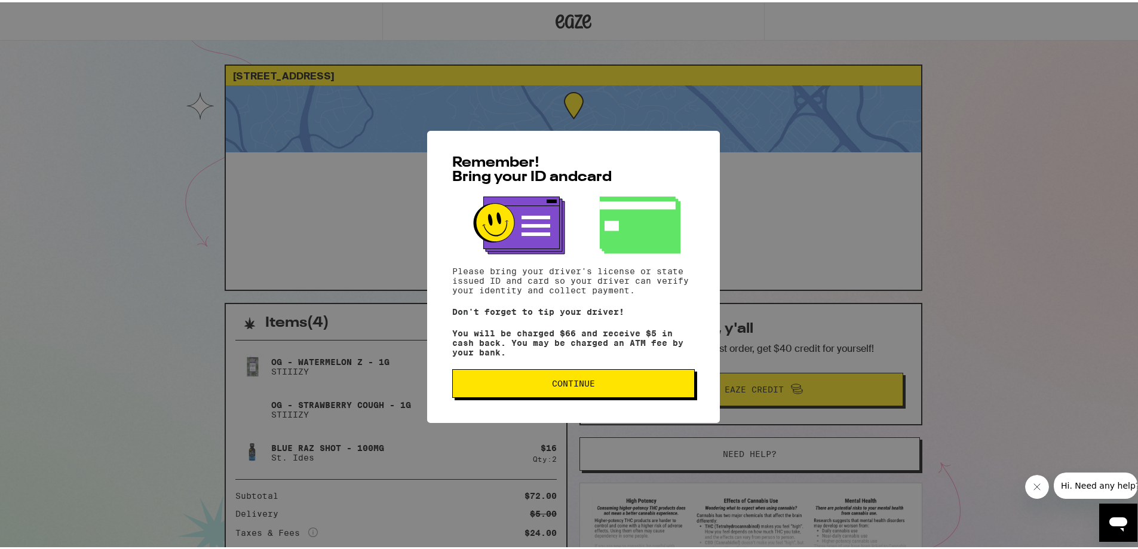
click at [567, 393] on button "Continue" at bounding box center [573, 381] width 243 height 29
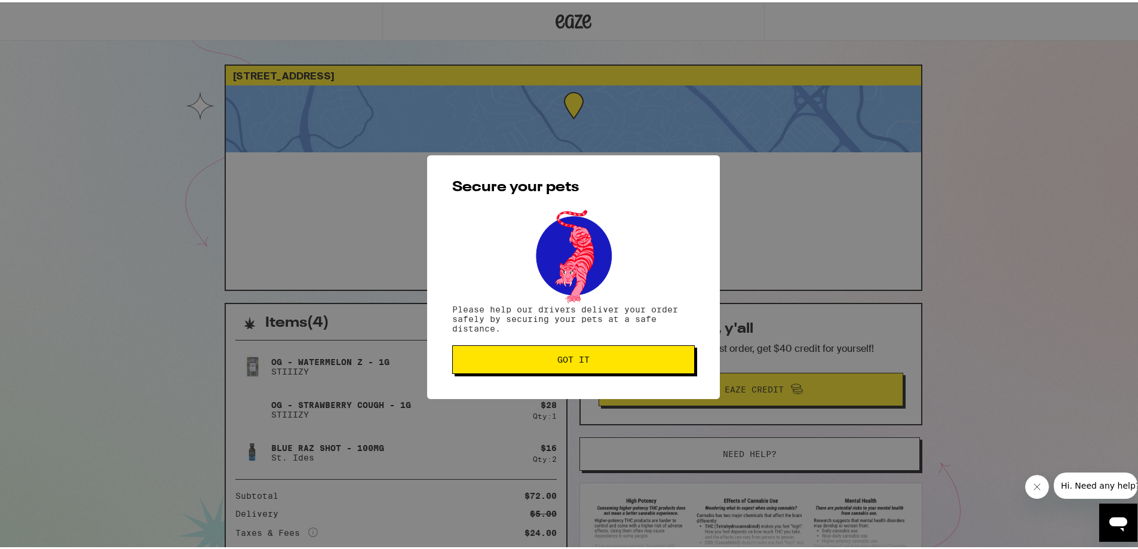
click at [568, 384] on div "Secure your pets Please help our drivers deliver your order safely by securing …" at bounding box center [573, 275] width 293 height 244
click at [567, 358] on span "Got it" at bounding box center [573, 357] width 32 height 8
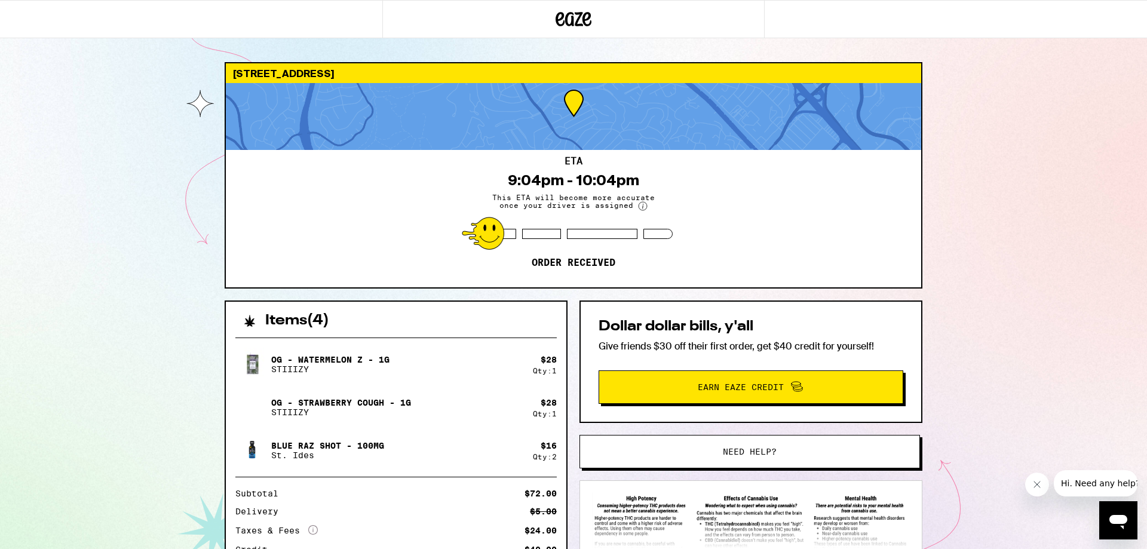
drag, startPoint x: 566, startPoint y: 20, endPoint x: 581, endPoint y: 89, distance: 70.3
click at [566, 20] on icon at bounding box center [574, 19] width 18 height 14
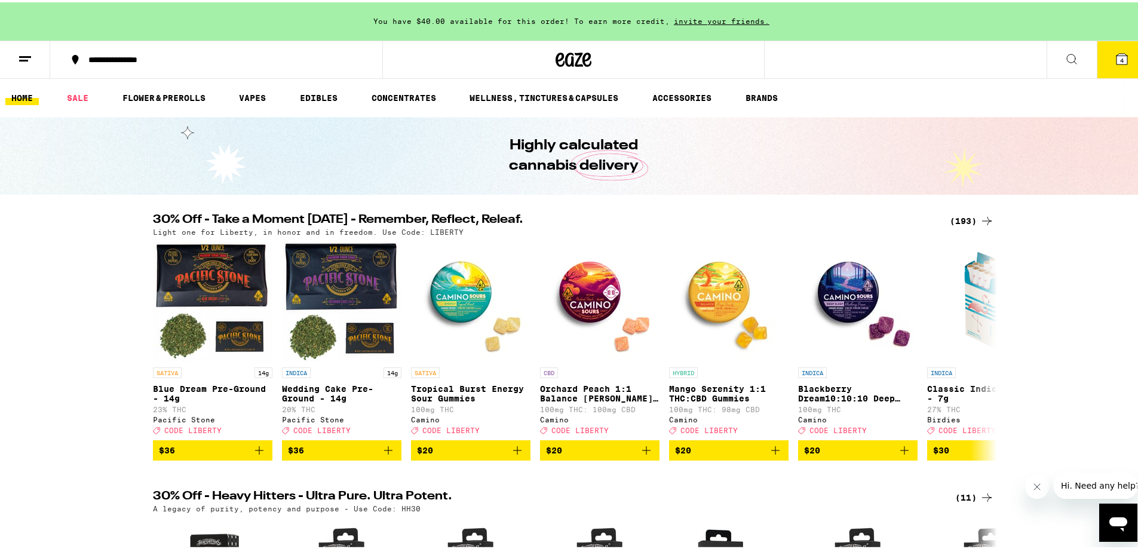
click at [1120, 54] on span "4" at bounding box center [1122, 57] width 4 height 7
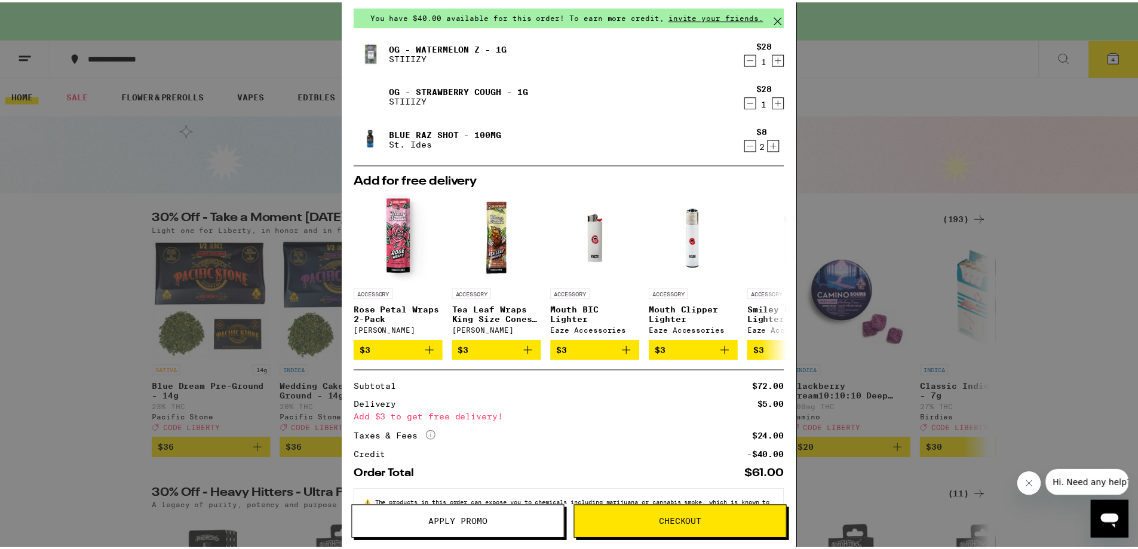
scroll to position [92, 0]
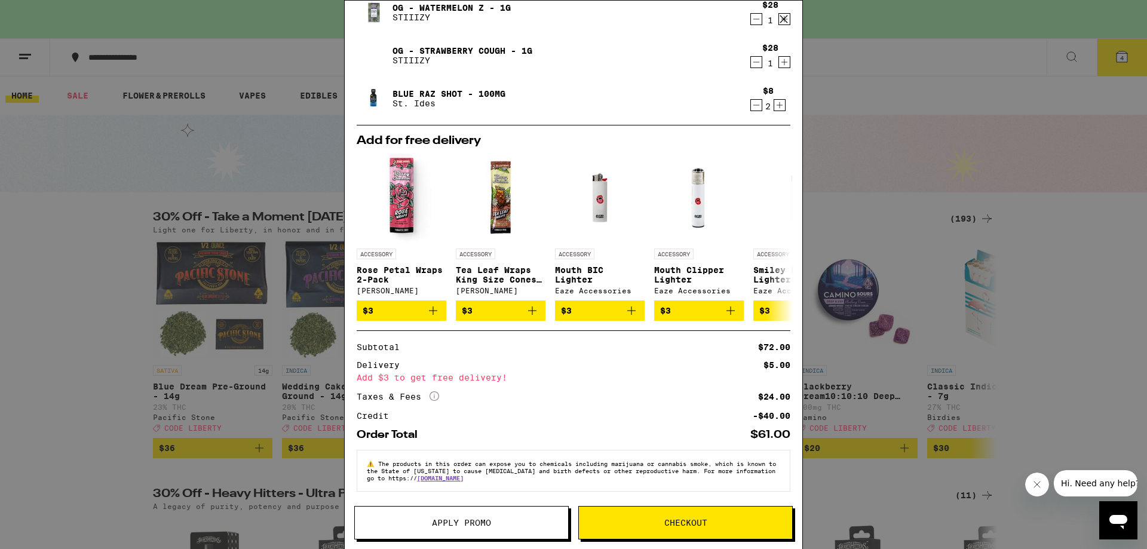
drag, startPoint x: 924, startPoint y: 133, endPoint x: 902, endPoint y: 158, distance: 32.6
click at [924, 133] on div "Your Cart You have $40.00 available for this order! To earn more credit, invite…" at bounding box center [573, 274] width 1147 height 549
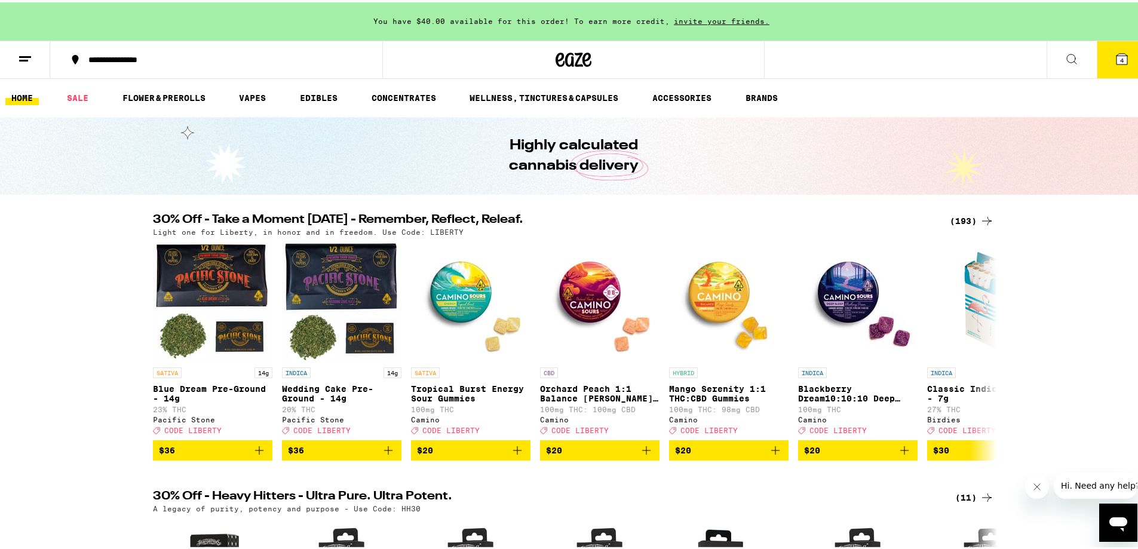
click at [29, 50] on icon at bounding box center [25, 57] width 14 height 14
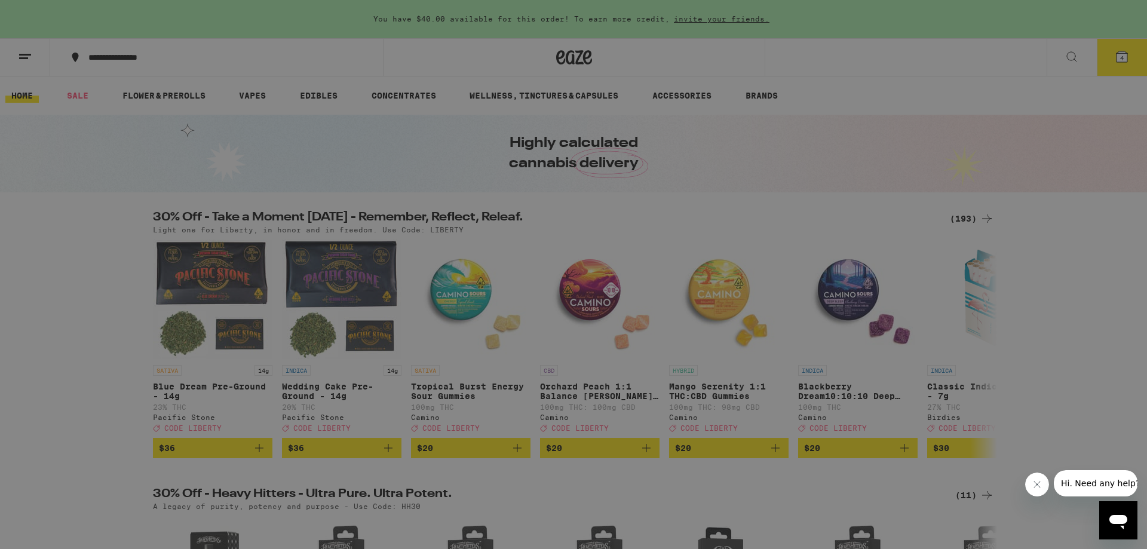
click at [112, 420] on link "Account" at bounding box center [166, 418] width 210 height 14
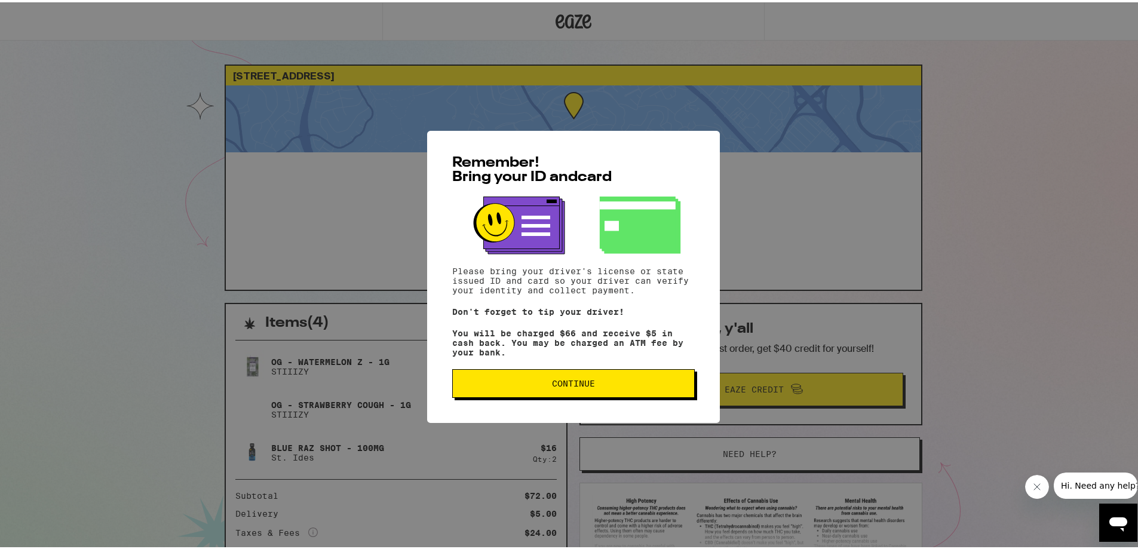
click at [519, 377] on button "Continue" at bounding box center [573, 381] width 243 height 29
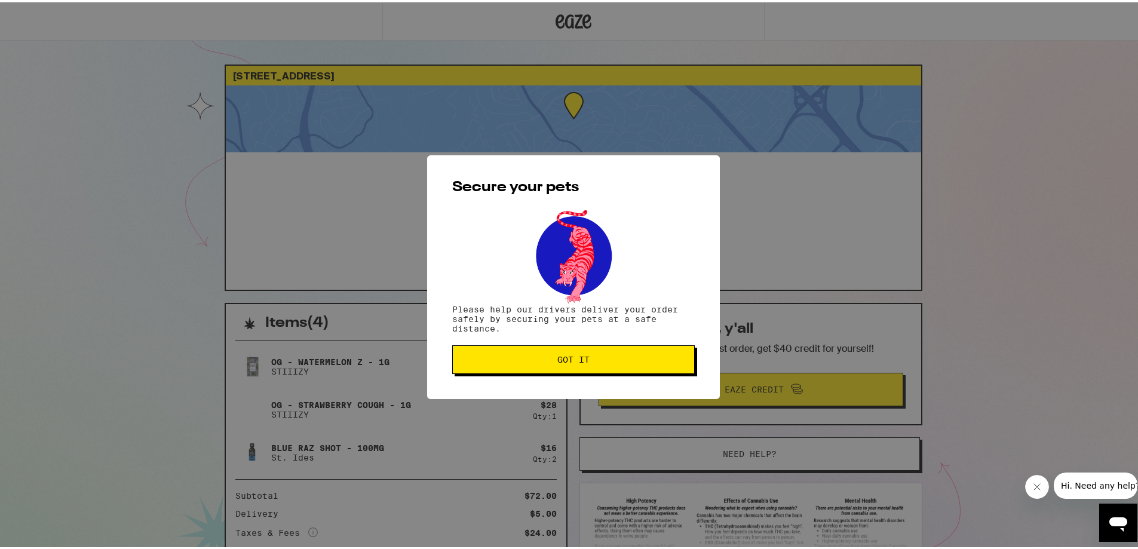
click at [535, 359] on span "Got it" at bounding box center [573, 357] width 222 height 8
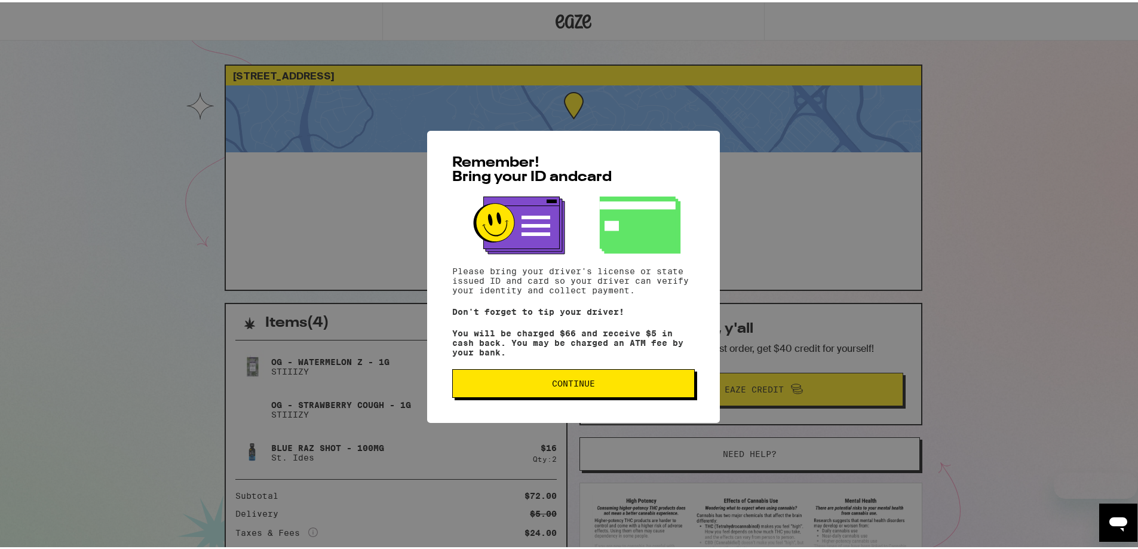
click at [602, 402] on div "Remember! Bring your ID and card Please bring your driver's license or state is…" at bounding box center [573, 274] width 293 height 292
click at [602, 396] on button "Continue" at bounding box center [573, 381] width 243 height 29
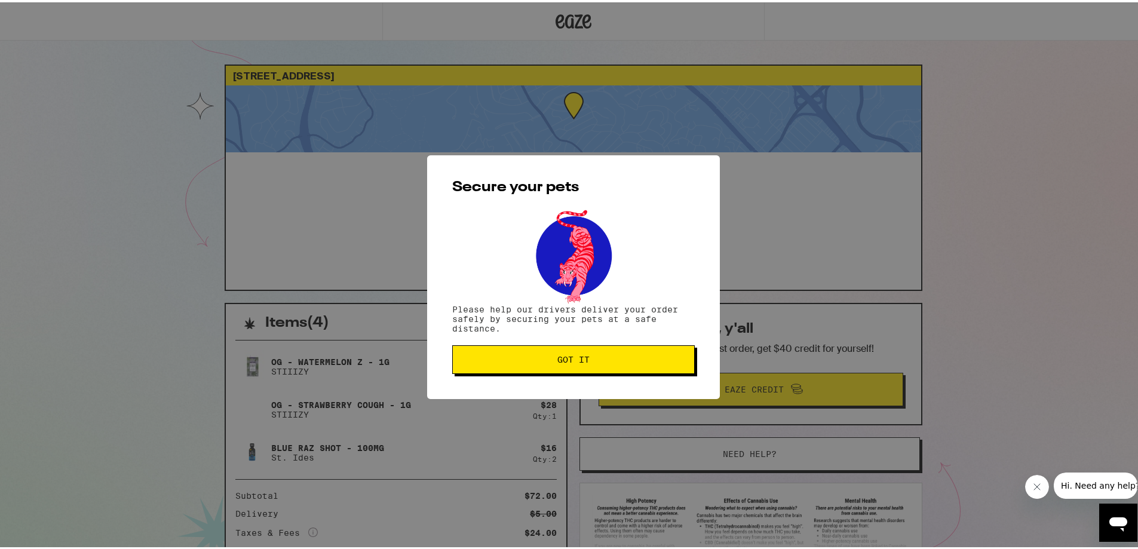
click at [594, 357] on span "Got it" at bounding box center [573, 357] width 222 height 8
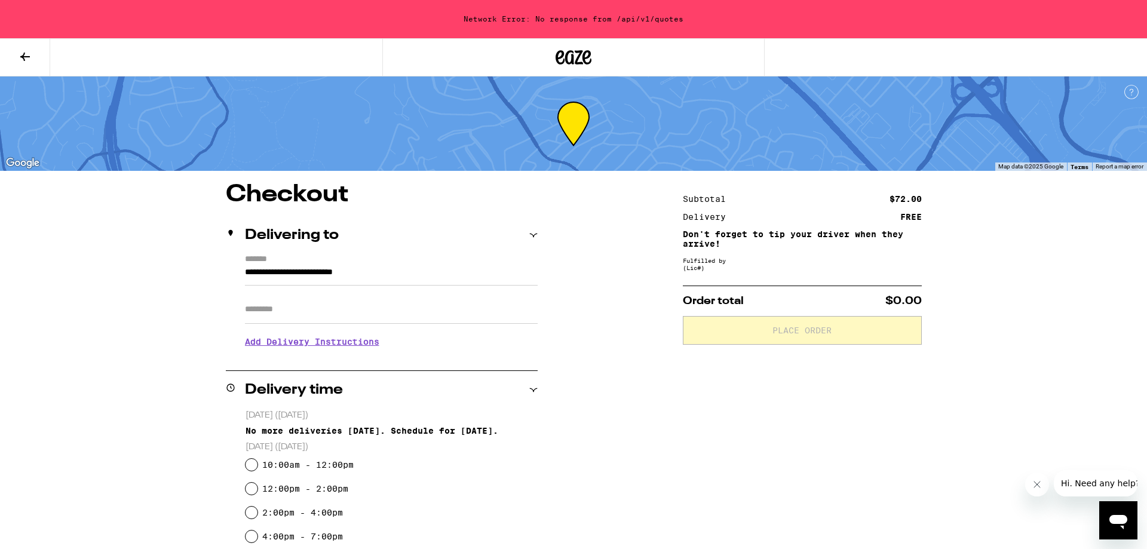
click at [615, 226] on div "**********" at bounding box center [573, 537] width 860 height 709
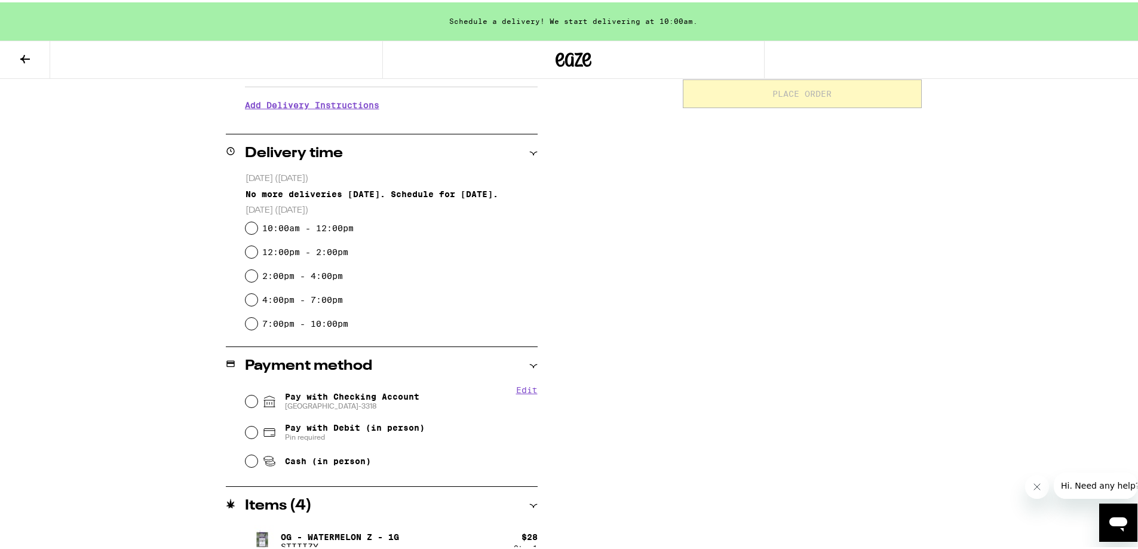
scroll to position [342, 0]
